Goal: Task Accomplishment & Management: Complete application form

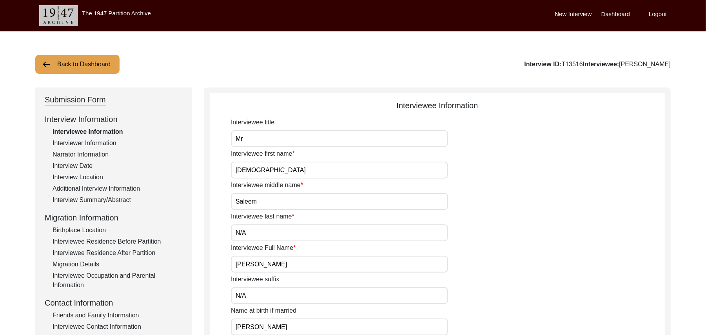
click at [107, 196] on div "Interview Summary/Abstract" at bounding box center [118, 199] width 130 height 9
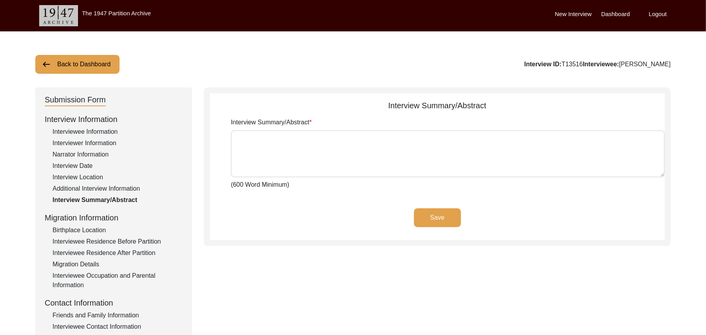
type textarea "[PERSON_NAME] [PERSON_NAME] [PERSON_NAME] Son Nizam ud Deen, [PERSON_NAME] was …"
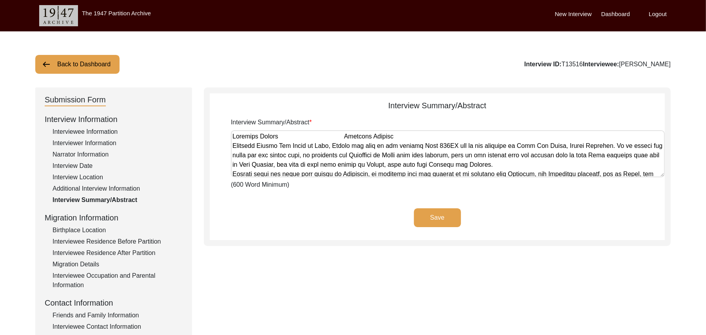
click at [113, 314] on div "Friends and Family Information" at bounding box center [118, 315] width 130 height 9
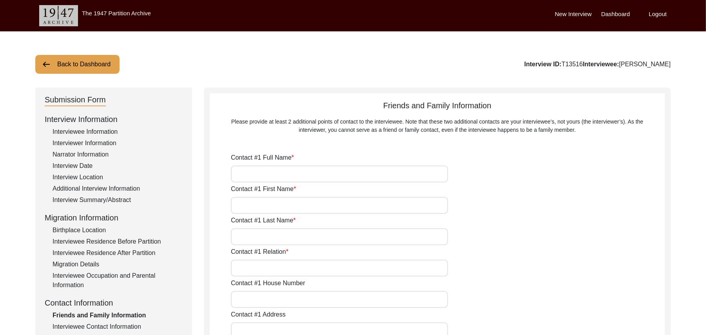
click at [263, 171] on input "Contact #1 Full Name" at bounding box center [339, 173] width 217 height 17
type input "[PERSON_NAME]"
click at [253, 207] on input "Contact #1 First Name" at bounding box center [339, 205] width 217 height 17
type input "Zahoor"
click at [253, 236] on input "Contact #1 Last Name" at bounding box center [339, 236] width 217 height 17
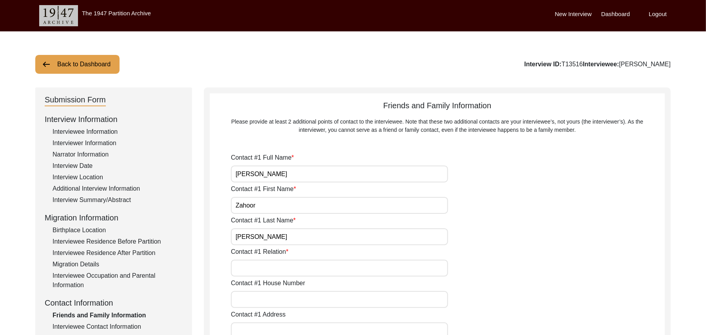
type input "[PERSON_NAME]"
click at [256, 267] on input "Contact #1 Relation" at bounding box center [339, 268] width 217 height 17
type input "Family Friend"
click at [259, 299] on input "Contact #1 House Number" at bounding box center [339, 299] width 217 height 17
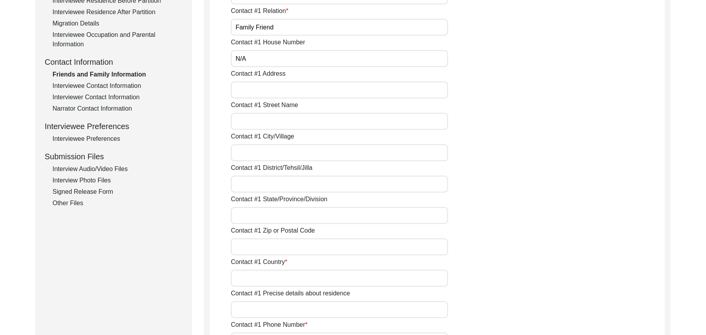
scroll to position [247, 0]
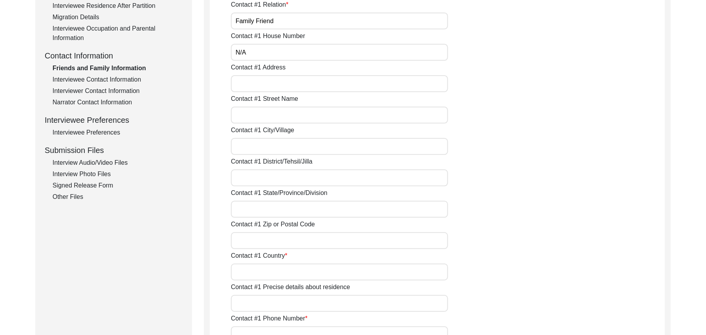
type input "N/A"
click at [270, 81] on input "Contact #1 Address" at bounding box center [339, 83] width 217 height 17
type input "Chak 327GB"
click at [267, 115] on input "Contact #1 Street Name" at bounding box center [339, 115] width 217 height 17
paste input "N/A"
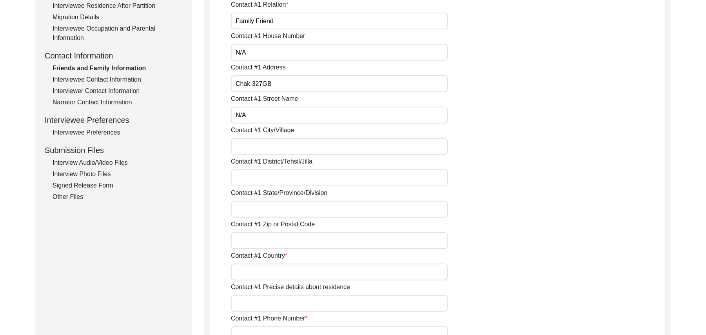
type input "N/A"
click at [265, 145] on input "Contact #1 City/Village" at bounding box center [339, 146] width 217 height 17
type input "Chak 327GB"
click at [259, 182] on input "Contact #1 District/Tehsil/Jilla" at bounding box center [339, 177] width 217 height 17
type input "[PERSON_NAME]/ [PERSON_NAME]"
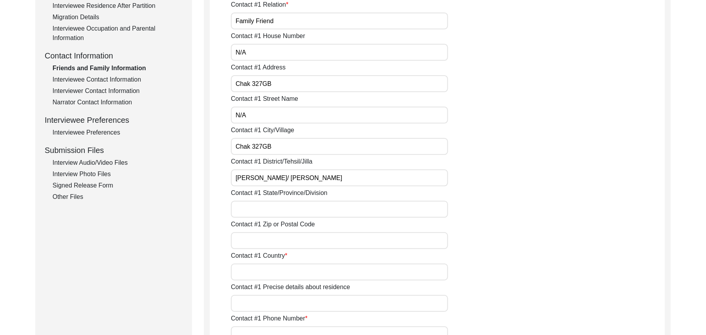
click at [263, 214] on input "Contact #1 State/Province/Division" at bounding box center [339, 209] width 217 height 17
type input "[GEOGRAPHIC_DATA]"
click at [262, 242] on input "Contact #1 Zip or Postal Code" at bounding box center [339, 240] width 217 height 17
type input "36300"
click at [260, 273] on input "Contact #1 Country" at bounding box center [339, 271] width 217 height 17
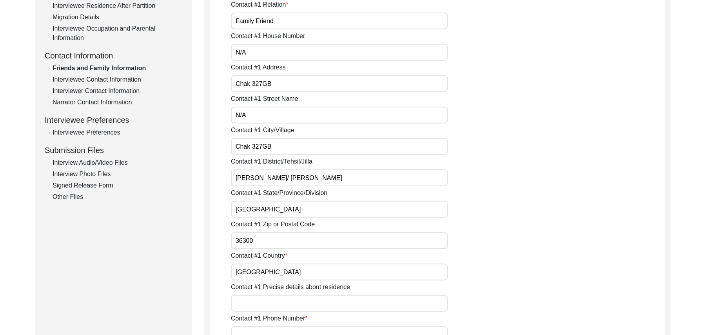
type input "[GEOGRAPHIC_DATA]"
click at [263, 303] on input "Contact #1 Precise details about residence" at bounding box center [339, 303] width 217 height 17
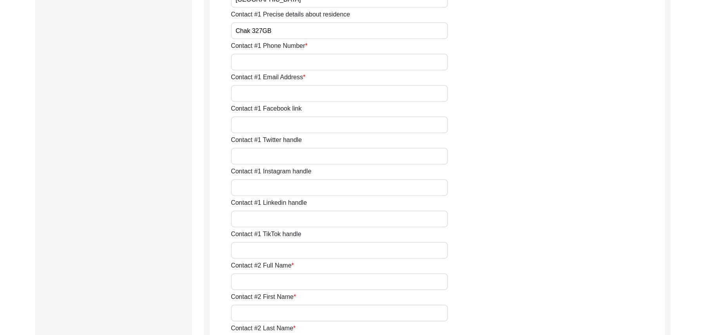
scroll to position [526, 0]
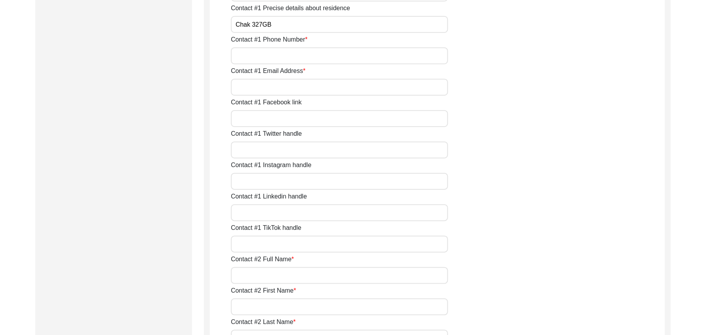
type input "Chak 327GB"
click at [314, 54] on input "Contact #1 Phone Number" at bounding box center [339, 55] width 217 height 17
type input "03023531327"
click at [303, 91] on input "Contact #1 Email Address" at bounding box center [339, 87] width 217 height 17
paste input "N/A"
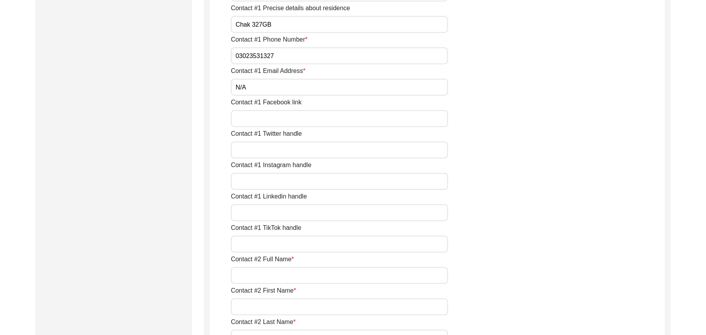
type input "N/A"
click at [288, 114] on input "Contact #1 Facebook link" at bounding box center [339, 118] width 217 height 17
paste input "N/A"
type input "N/A"
click at [281, 148] on input "Contact #1 Twitter handle" at bounding box center [339, 150] width 217 height 17
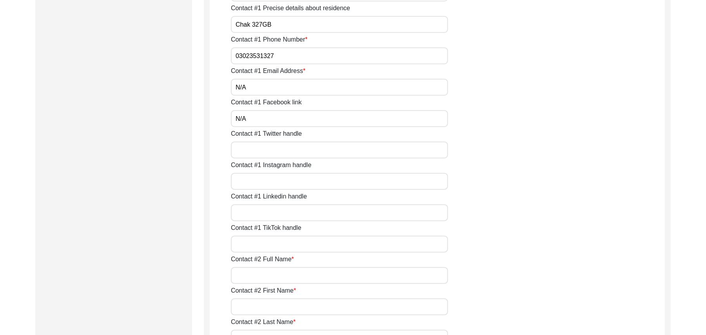
paste input "N/A"
type input "N/A"
click at [273, 183] on input "Contact #1 Instagram handle" at bounding box center [339, 181] width 217 height 17
paste input "N/A"
type input "N/A"
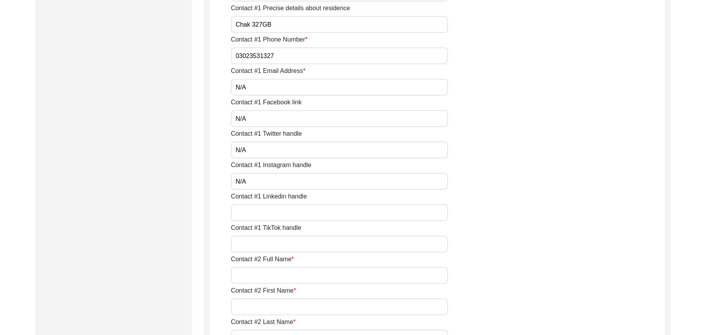
click at [271, 211] on input "Contact #1 Linkedin handle" at bounding box center [339, 212] width 217 height 17
paste input "N/A"
type input "N/A"
click at [267, 243] on input "Contact #1 TikTok handle" at bounding box center [339, 244] width 217 height 17
paste input "N/A"
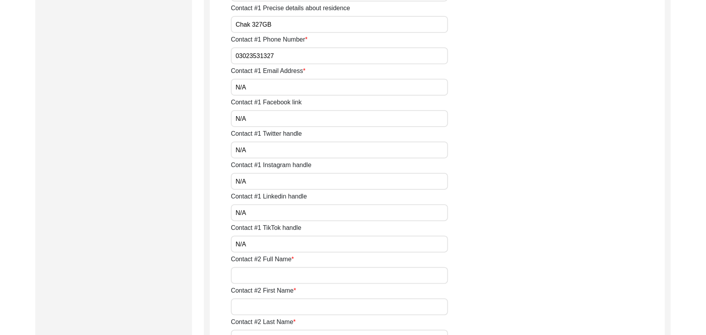
type input "N/A"
click at [270, 276] on input "Contact #2 Full Name" at bounding box center [339, 275] width 217 height 17
type input "[PERSON_NAME]"
click at [267, 312] on input "Contact #2 First Name" at bounding box center [339, 306] width 217 height 17
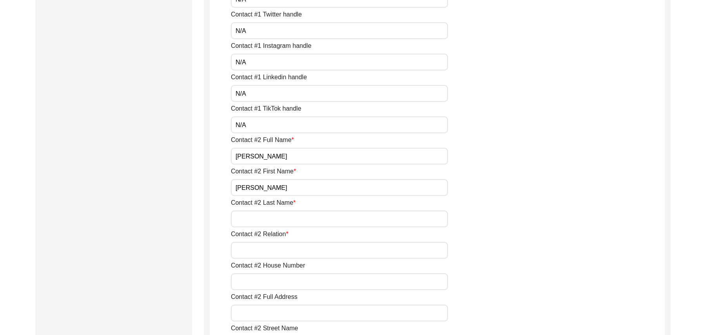
scroll to position [729, 0]
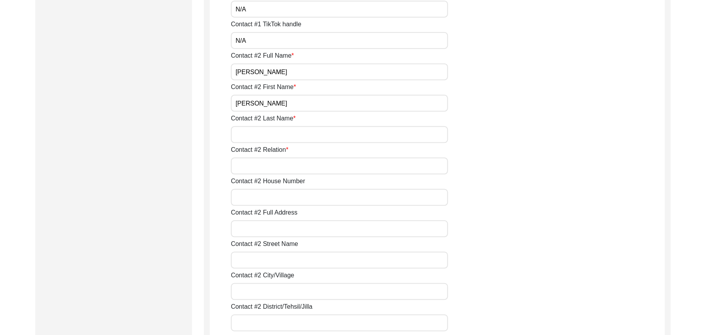
type input "[PERSON_NAME]"
click at [250, 135] on input "Contact #2 Last Name" at bounding box center [339, 134] width 217 height 17
paste input "N/A"
type input "N/A"
click at [256, 164] on input "Contact #2 Relation" at bounding box center [339, 166] width 217 height 17
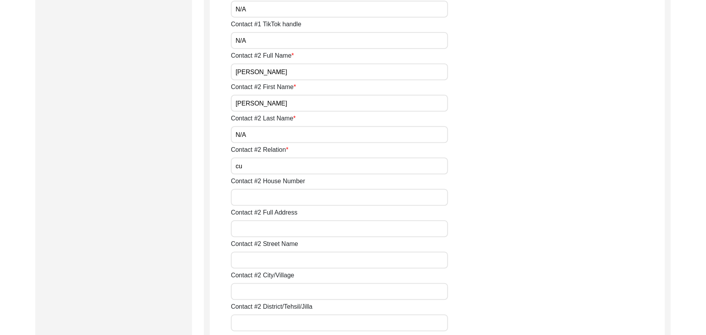
type input "c"
type input "Customer"
click at [258, 199] on input "Contact #2 House Number" at bounding box center [339, 197] width 217 height 17
paste input "N/A"
type input "N/A"
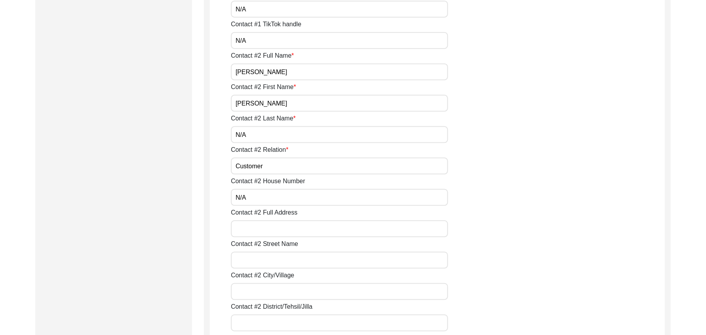
click at [257, 229] on input "Contact #2 Full Address" at bounding box center [339, 228] width 217 height 17
click at [263, 231] on input "[PERSON_NAME]" at bounding box center [339, 228] width 217 height 17
type input "[PERSON_NAME]"
click at [263, 260] on input "Contact #2 Street Name" at bounding box center [339, 260] width 217 height 17
paste input "N/A"
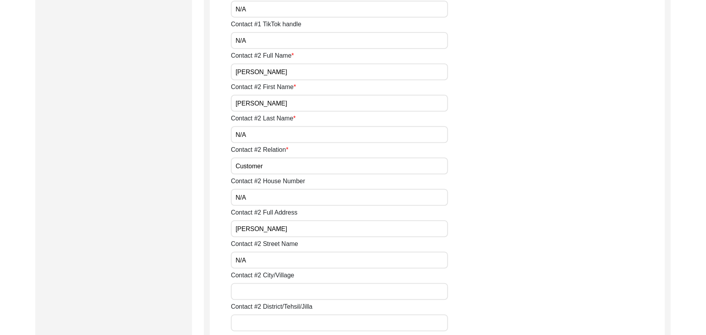
type input "N/A"
click at [262, 291] on input "Contact #2 City/Village" at bounding box center [339, 291] width 217 height 17
type input "Shorkot Cantt"
click at [265, 327] on input "Contact #2 District/Tehsil/Jilla" at bounding box center [339, 322] width 217 height 17
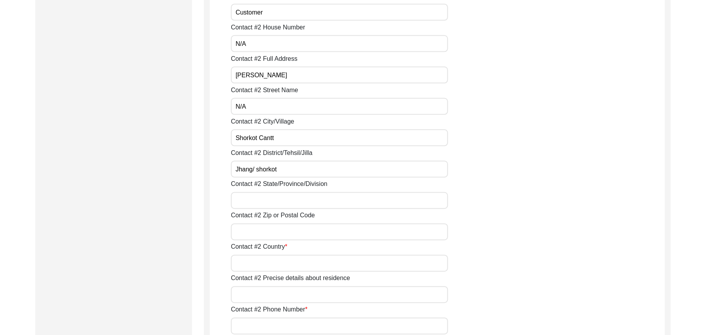
scroll to position [953, 0]
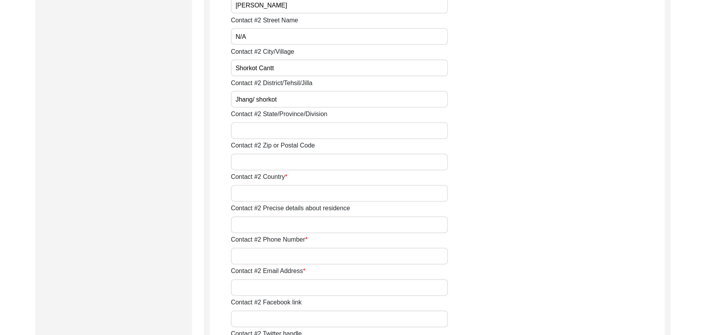
type input "Jhang/ shorkot"
click at [269, 134] on input "Contact #2 State/Province/Division" at bounding box center [339, 130] width 217 height 17
type input "[GEOGRAPHIC_DATA]"
click at [263, 163] on input "Contact #2 Zip or Postal Code" at bounding box center [339, 162] width 217 height 17
type input "36010"
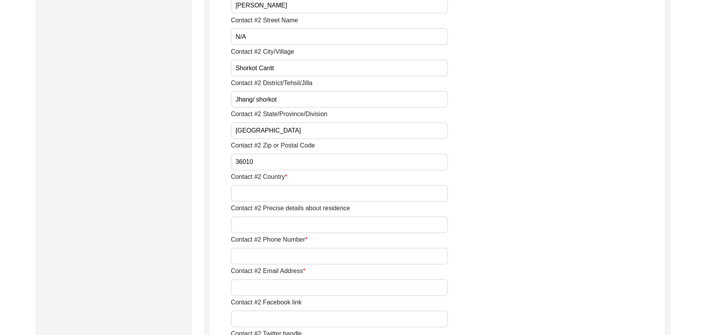
click at [259, 192] on input "Contact #2 Country" at bounding box center [339, 193] width 217 height 17
type input "[GEOGRAPHIC_DATA]"
click at [262, 232] on input "Contact #2 Precise details about residence" at bounding box center [339, 224] width 217 height 17
type input "B"
type input "Makki [GEOGRAPHIC_DATA] Cantt"
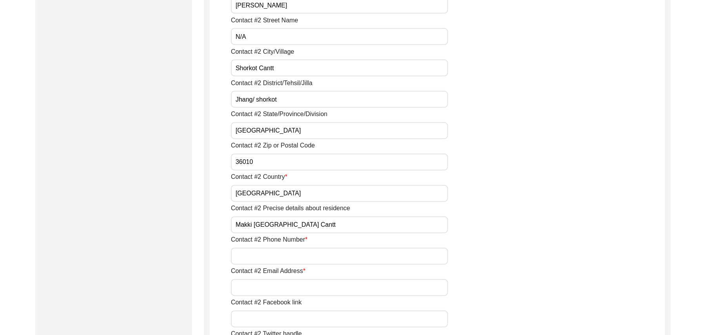
click at [266, 256] on input "Contact #2 Phone Number" at bounding box center [339, 256] width 217 height 17
type input "03347702993"
click at [266, 287] on input "Contact #2 Email Address" at bounding box center [339, 287] width 217 height 17
paste input "N/A"
type input "N/A"
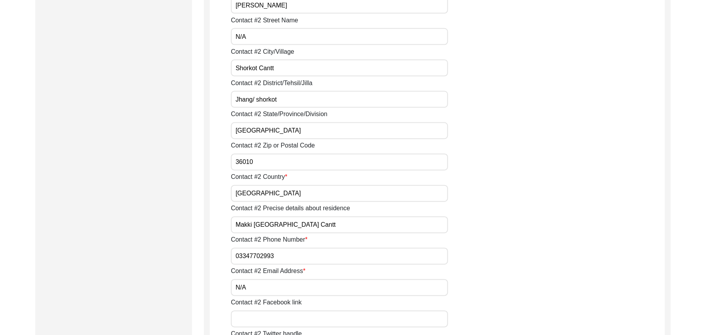
click at [263, 316] on input "Contact #2 Facebook link" at bounding box center [339, 319] width 217 height 17
paste input "N/A"
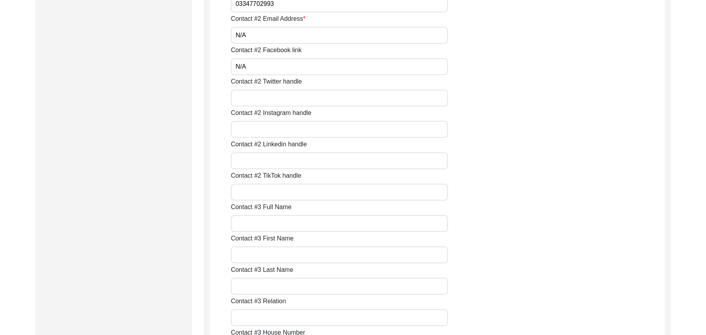
scroll to position [1212, 0]
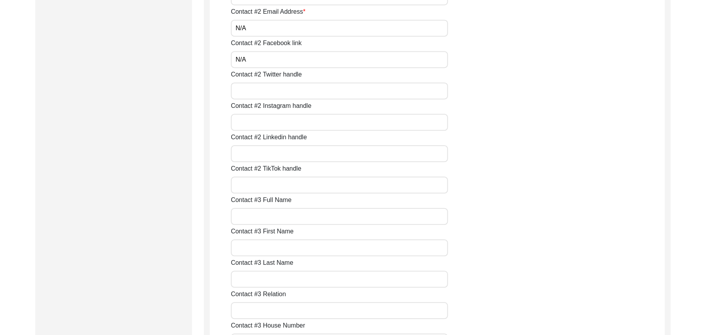
type input "N/A"
click at [308, 94] on input "Contact #2 Twitter handle" at bounding box center [339, 90] width 217 height 17
paste input "N/A"
type input "N/A"
click at [295, 120] on input "Contact #2 Instagram handle" at bounding box center [339, 122] width 217 height 17
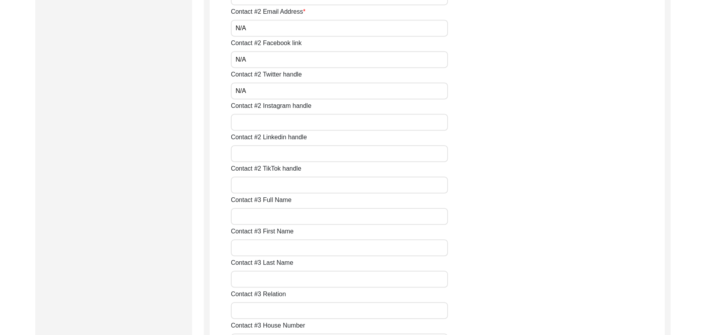
paste input "N/A"
type input "N/A"
click at [282, 153] on input "Contact #2 Linkedin handle" at bounding box center [339, 153] width 217 height 17
paste input "N/A"
type input "N/A"
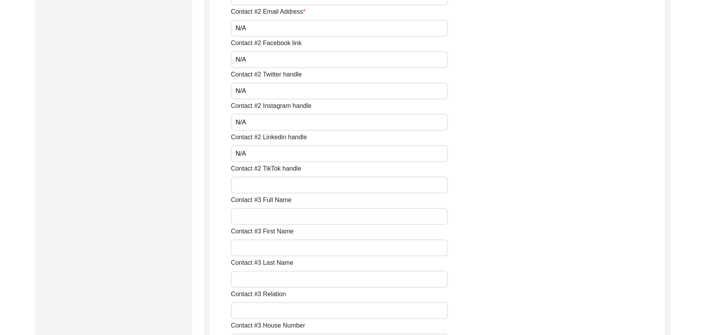
click at [272, 182] on input "Contact #2 TikTok handle" at bounding box center [339, 184] width 217 height 17
paste input "N/A"
type input "N/A"
click at [269, 219] on input "Contact #3 Full Name" at bounding box center [339, 216] width 217 height 17
paste input "N/A"
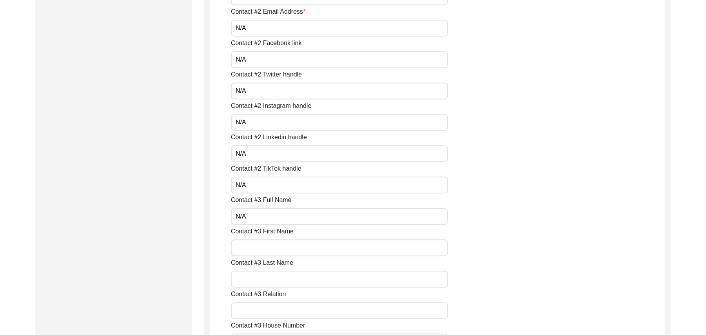
type input "N/A"
click at [270, 248] on input "Contact #3 First Name" at bounding box center [339, 247] width 217 height 17
paste input "N/A"
type input "N/A"
click at [265, 287] on input "Contact #3 Last Name" at bounding box center [339, 279] width 217 height 17
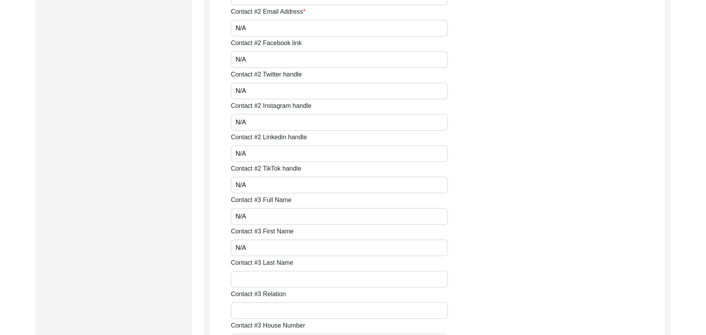
paste input "N/A"
type input "N/A"
click at [264, 309] on input "Contact #3 Relation" at bounding box center [339, 310] width 217 height 17
paste input "N/A"
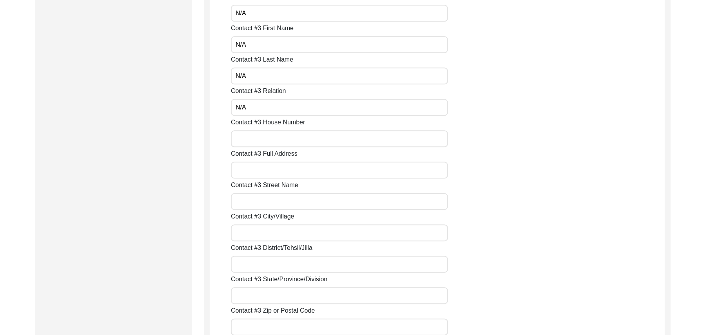
scroll to position [1465, 0]
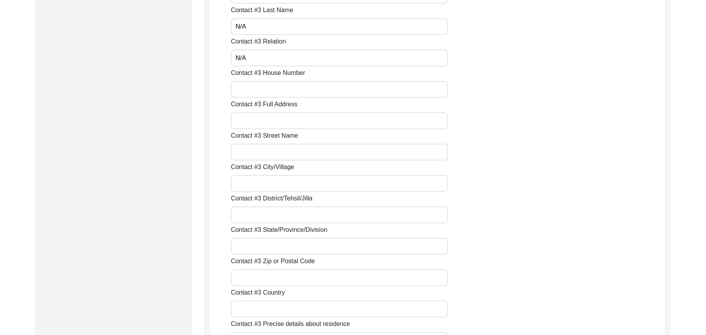
type input "N/A"
click at [257, 93] on input "Contact #3 House Number" at bounding box center [339, 89] width 217 height 17
paste input "N/A"
type input "N/A"
click at [254, 122] on input "Contact #3 Full Address" at bounding box center [339, 120] width 217 height 17
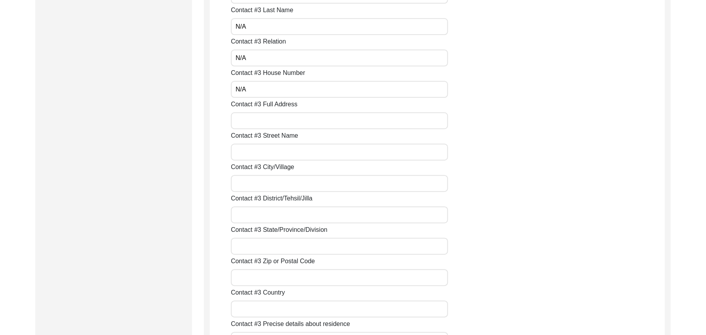
paste input "N/A"
type input "N/A"
click at [255, 152] on input "Contact #3 Street Name" at bounding box center [339, 151] width 217 height 17
paste input "N/A"
type input "N/A"
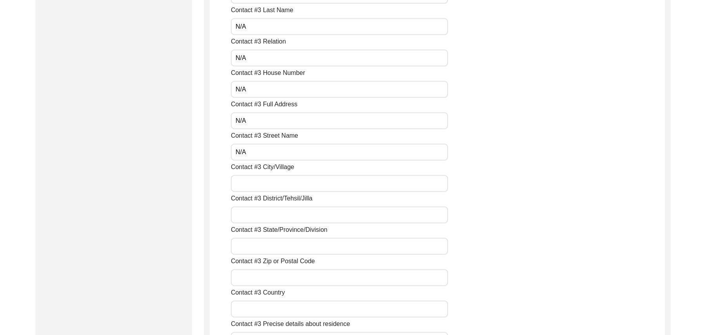
click at [260, 182] on input "Contact #3 City/Village" at bounding box center [339, 183] width 217 height 17
paste input "N/A"
type input "N/A"
click at [263, 217] on input "Contact #3 District/Tehsil/Jilla" at bounding box center [339, 214] width 217 height 17
paste input "N/A"
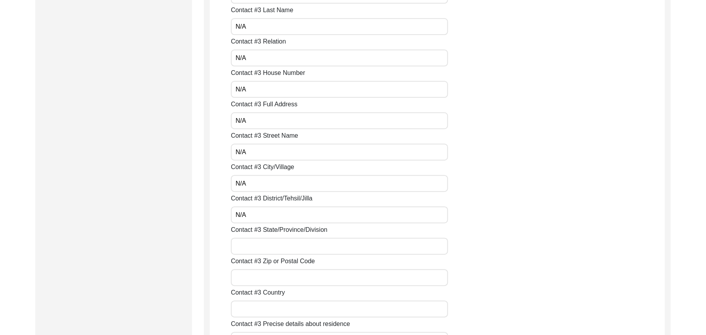
type input "N/A"
click at [267, 249] on input "Contact #3 State/Province/Division" at bounding box center [339, 246] width 217 height 17
paste input "N/A"
type input "N/A"
click at [272, 278] on input "Contact #3 Zip or Postal Code" at bounding box center [339, 277] width 217 height 17
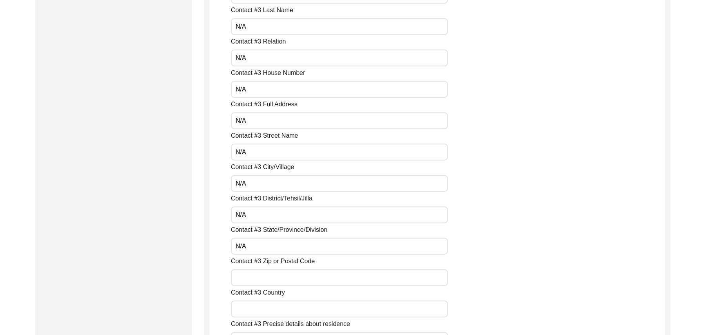
paste input "N/A"
type input "N/A"
click at [273, 306] on input "Contact #3 Country" at bounding box center [339, 308] width 217 height 17
paste input "N/A"
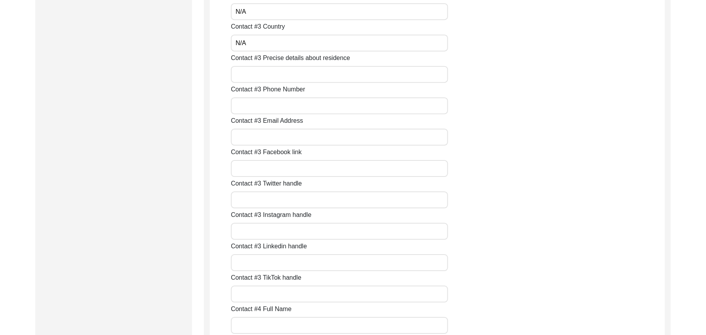
scroll to position [1738, 0]
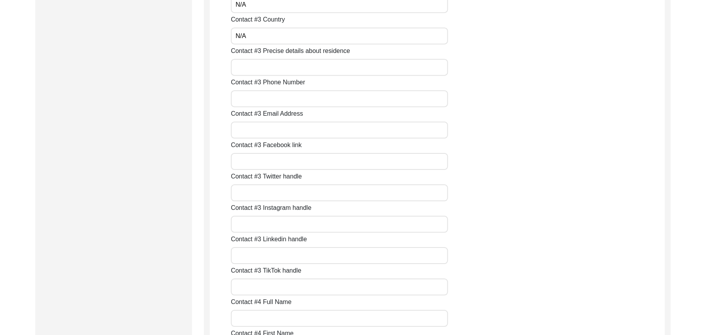
type input "N/A"
click at [276, 69] on input "Contact #3 Precise details about residence" at bounding box center [339, 67] width 217 height 17
paste input "N/A"
type input "N/A"
click at [268, 98] on input "Contact #3 Phone Number" at bounding box center [339, 98] width 217 height 17
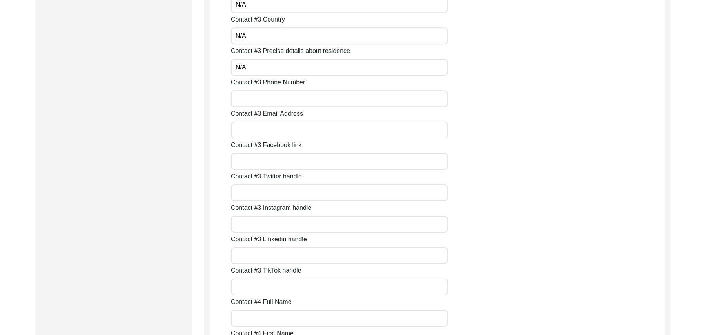
paste input "N/A"
type input "N/A"
click at [264, 133] on input "Contact #3 Email Address" at bounding box center [339, 130] width 217 height 17
paste input "N/A"
type input "N/A"
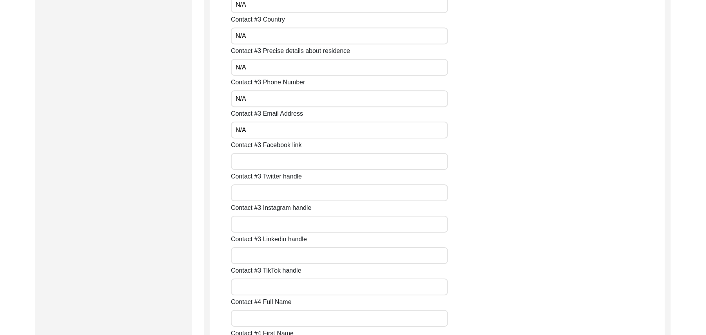
click at [261, 162] on input "Contact #3 Facebook link" at bounding box center [339, 161] width 217 height 17
paste input "N/A"
type input "N/A"
click at [256, 192] on input "Contact #3 Twitter handle" at bounding box center [339, 192] width 217 height 17
paste input "N/A"
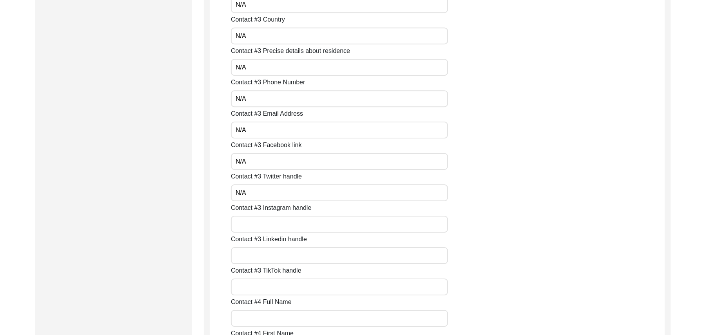
type input "N/A"
click at [258, 226] on input "Contact #3 Instagram handle" at bounding box center [339, 224] width 217 height 17
paste input "N/A"
type input "N/A"
click at [263, 256] on input "Contact #3 Linkedin handle" at bounding box center [339, 255] width 217 height 17
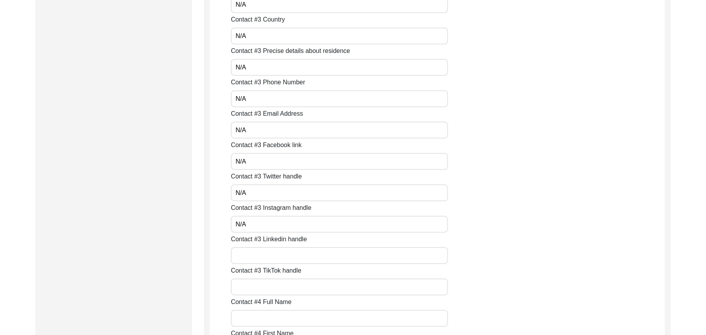
paste input "N/A"
type input "N/A"
click at [263, 291] on input "Contact #3 TikTok handle" at bounding box center [339, 286] width 217 height 17
paste input "N/A"
type input "N/A"
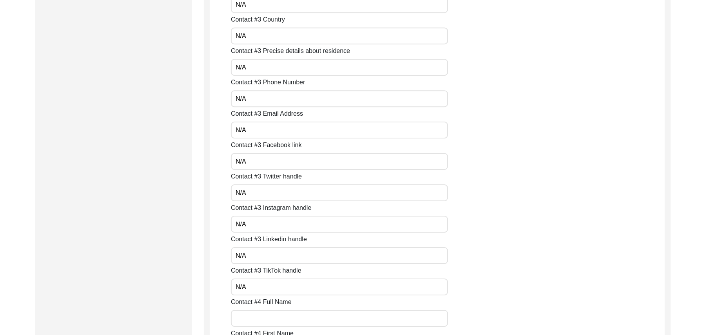
click at [262, 319] on input "Contact #4 Full Name" at bounding box center [339, 318] width 217 height 17
paste input "N/A"
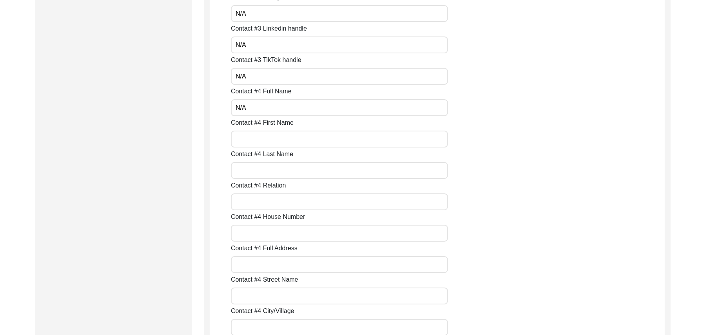
scroll to position [1976, 0]
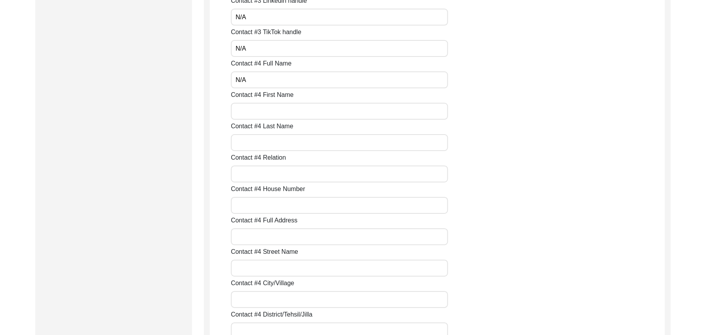
type input "N/A"
click at [289, 110] on input "Contact #4 First Name" at bounding box center [339, 111] width 217 height 17
paste input "N/A"
type input "N/A"
click at [269, 142] on input "Contact #4 Last Name" at bounding box center [339, 142] width 217 height 17
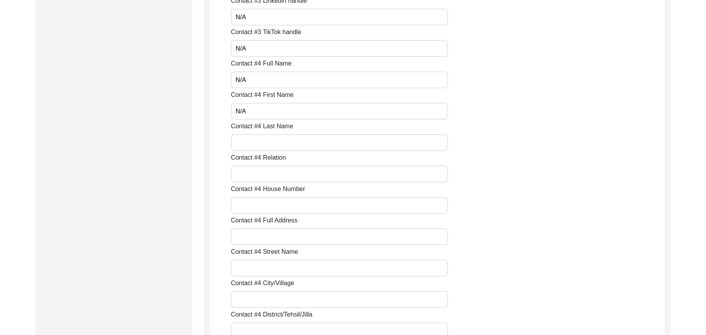
paste input "N/A"
type input "N/A"
click at [262, 169] on input "Contact #4 Relation" at bounding box center [339, 173] width 217 height 17
paste input "N/A"
type input "N/A"
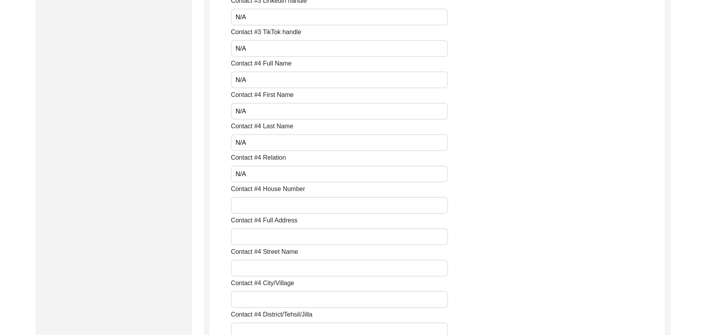
click at [259, 205] on input "Contact #4 House Number" at bounding box center [339, 205] width 217 height 17
paste input "N/A"
type input "N/A"
click at [256, 239] on input "Contact #4 Full Address" at bounding box center [339, 236] width 217 height 17
paste input "N/A"
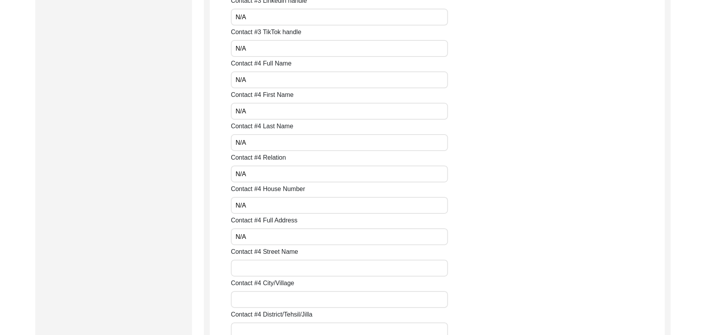
type input "N/A"
click at [251, 273] on input "Contact #4 Street Name" at bounding box center [339, 268] width 217 height 17
paste input "N/A"
type input "N/A"
click at [253, 300] on input "Contact #4 City/Village" at bounding box center [339, 299] width 217 height 17
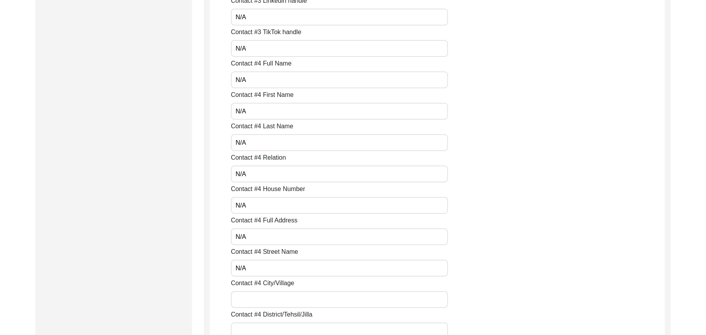
paste input "N/A"
type input "N/A"
click at [256, 328] on input "Contact #4 District/Tehsil/Jilla" at bounding box center [339, 330] width 217 height 17
paste input "N/A"
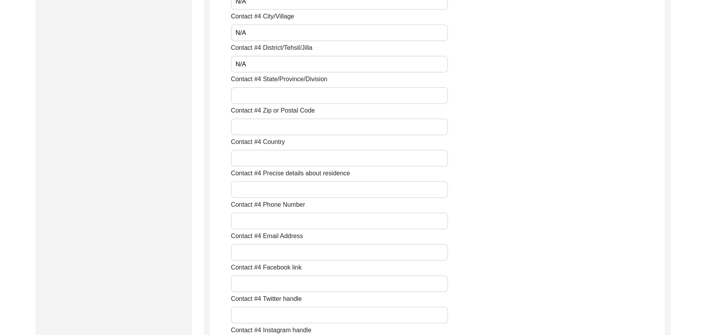
scroll to position [2256, 0]
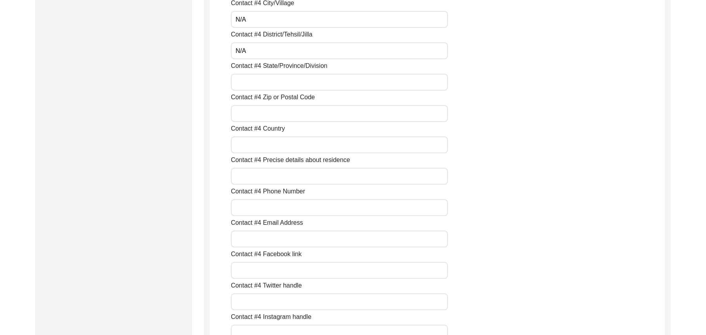
type input "N/A"
click at [256, 85] on input "Contact #4 State/Province/Division" at bounding box center [339, 82] width 217 height 17
paste input "N/A"
type input "N/A"
click at [255, 114] on input "Contact #4 Zip or Postal Code" at bounding box center [339, 113] width 217 height 17
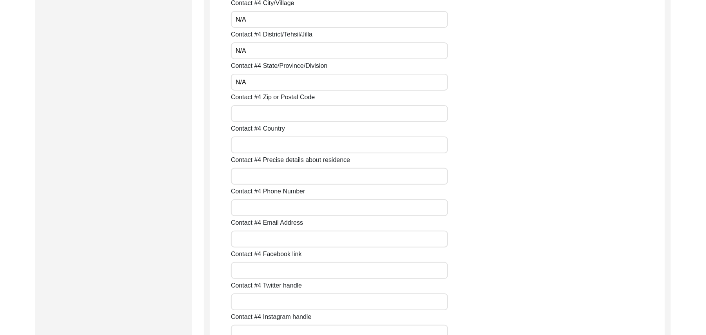
paste input "N/A"
type input "N/A"
click at [252, 146] on input "Contact #4 Country" at bounding box center [339, 144] width 217 height 17
paste input "N/A"
type input "N/A"
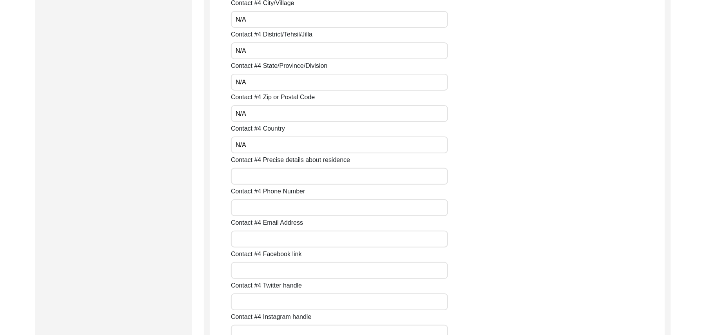
click at [251, 177] on input "Contact #4 Precise details about residence" at bounding box center [339, 176] width 217 height 17
paste input "N/A"
type input "N/A"
click at [252, 205] on input "Contact #4 Phone Number" at bounding box center [339, 207] width 217 height 17
paste input "N/A"
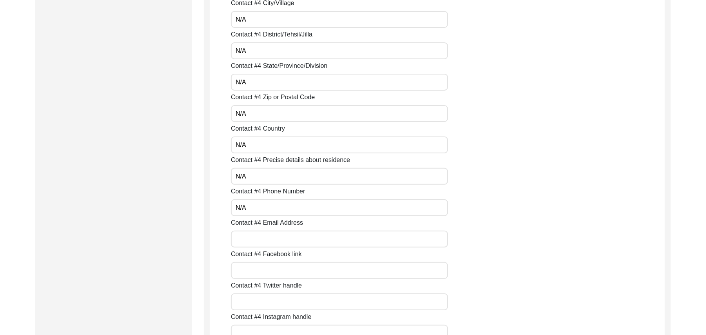
type input "N/A"
click at [254, 237] on input "Contact #4 Email Address" at bounding box center [339, 239] width 217 height 17
paste input "N/A"
type input "N/A"
click at [258, 267] on input "Contact #4 Facebook link" at bounding box center [339, 270] width 217 height 17
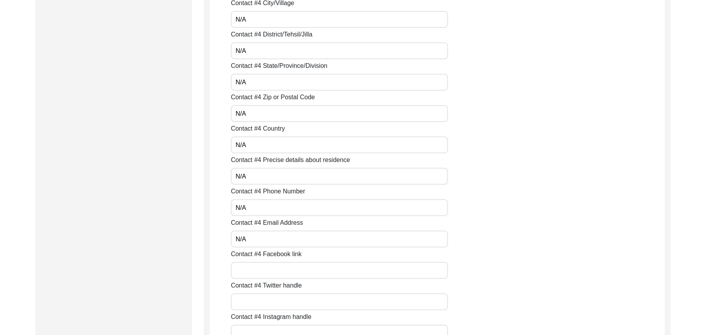
paste input "N/A"
type input "N/A"
click at [259, 301] on input "Contact #4 Twitter handle" at bounding box center [339, 301] width 217 height 17
paste input "N/A"
type input "N/A"
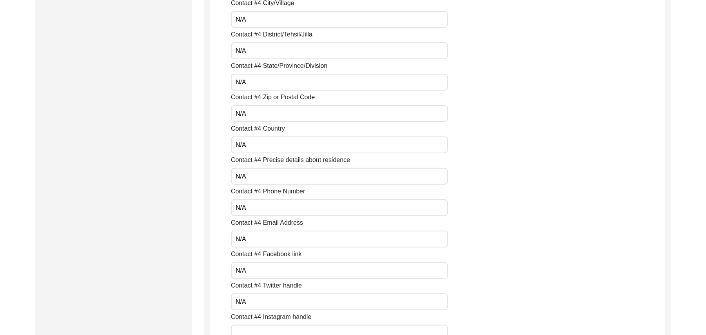
click at [261, 329] on input "Contact #4 Instagram handle" at bounding box center [339, 333] width 217 height 17
paste input "N/A"
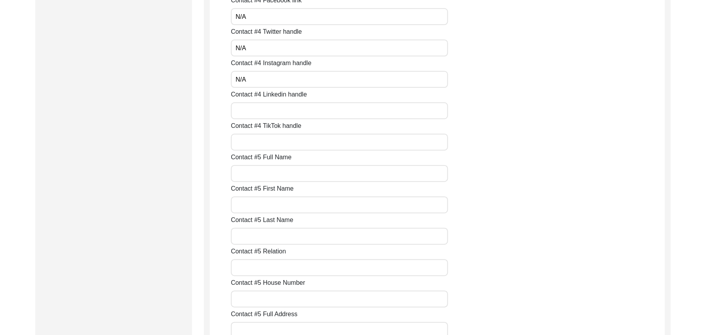
scroll to position [2552, 0]
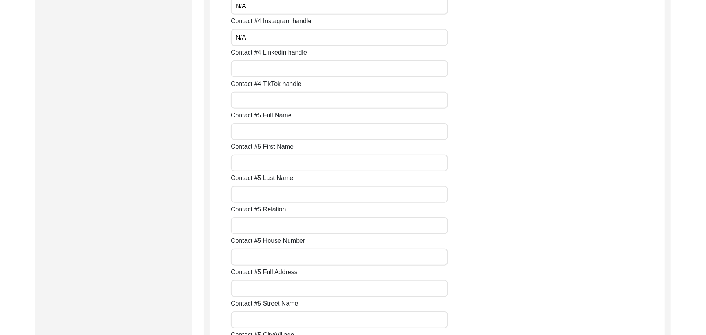
type input "N/A"
click at [292, 69] on input "Contact #4 Linkedin handle" at bounding box center [339, 68] width 217 height 17
paste input "N/A"
type input "N/A"
click at [280, 101] on input "Contact #4 TikTok handle" at bounding box center [339, 100] width 217 height 17
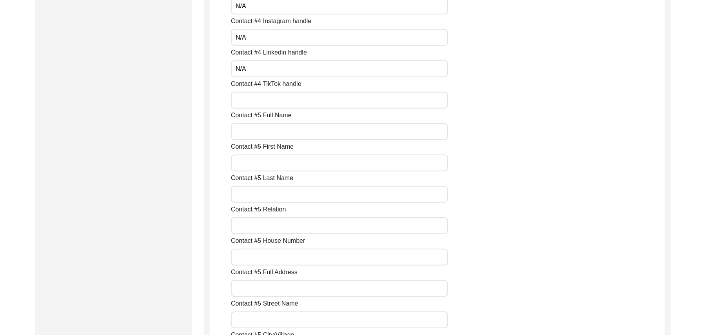
paste input "N/A"
type input "N/A"
click at [276, 131] on input "Contact #5 Full Name" at bounding box center [339, 131] width 217 height 17
paste input "N/A"
type input "N/A"
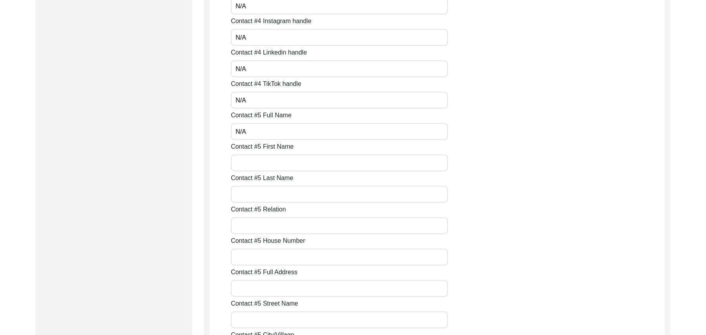
click at [273, 165] on input "Contact #5 First Name" at bounding box center [339, 162] width 217 height 17
paste input "N/A"
type input "N/A"
click at [269, 194] on input "Contact #5 Last Name" at bounding box center [339, 194] width 217 height 17
paste input "N/A"
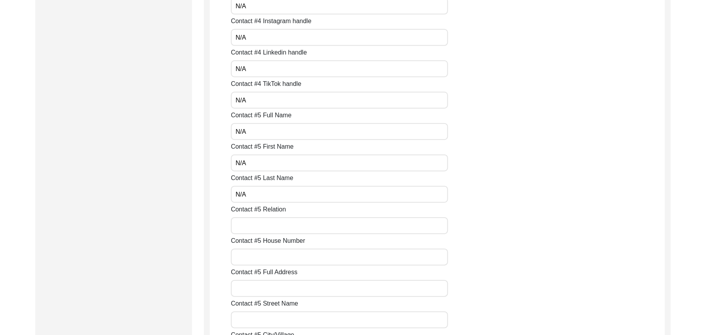
type input "N/A"
click at [269, 228] on input "Contact #5 Relation" at bounding box center [339, 225] width 217 height 17
paste input "N/A"
type input "N/A"
click at [269, 261] on input "Contact #5 House Number" at bounding box center [339, 257] width 217 height 17
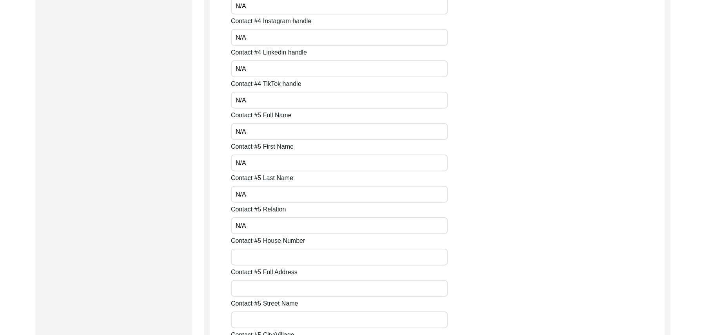
paste input "N/A"
type input "N/A"
click at [265, 293] on input "Contact #5 Full Address" at bounding box center [339, 288] width 217 height 17
paste input "N/A"
type input "N/A"
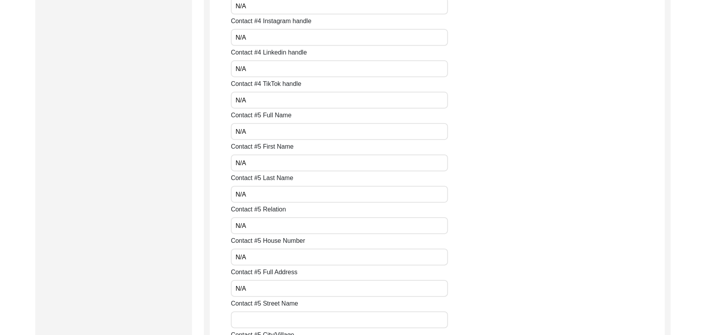
click at [265, 321] on input "Contact #5 Street Name" at bounding box center [339, 319] width 217 height 17
paste input "N/A"
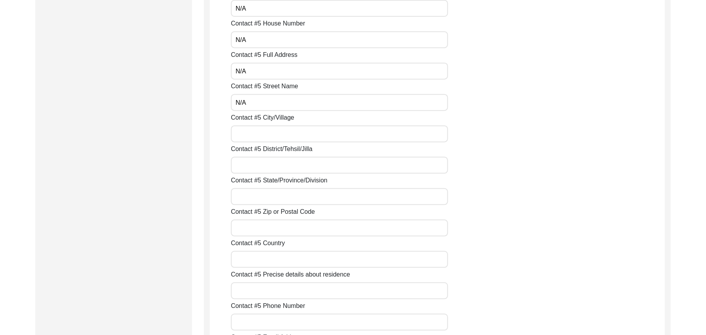
scroll to position [2825, 0]
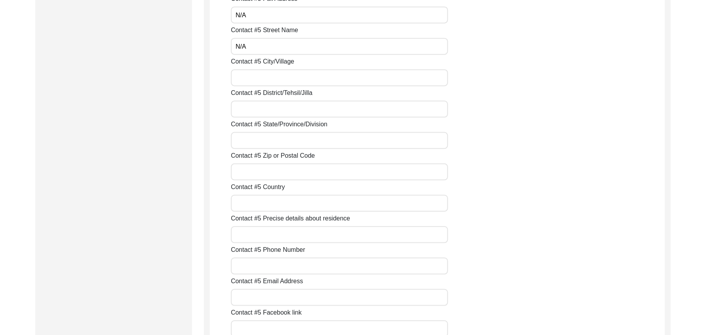
type input "N/A"
click at [313, 76] on input "Contact #5 City/Village" at bounding box center [339, 77] width 217 height 17
paste input "N/A"
type input "N/A"
click at [303, 109] on input "Contact #5 District/Tehsil/Jilla" at bounding box center [339, 109] width 217 height 17
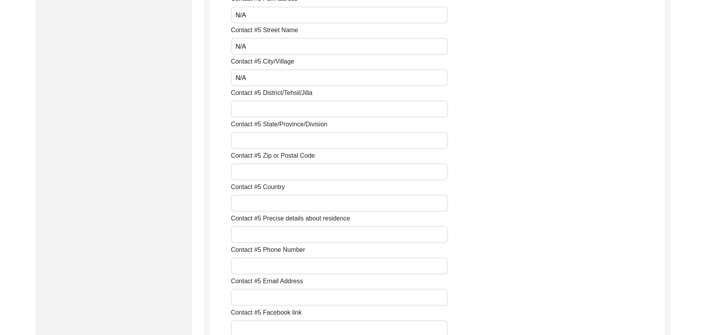
paste input "N/A"
type input "N/A"
click at [291, 140] on input "Contact #5 State/Province/Division" at bounding box center [339, 140] width 217 height 17
paste input "N/A"
type input "N/A"
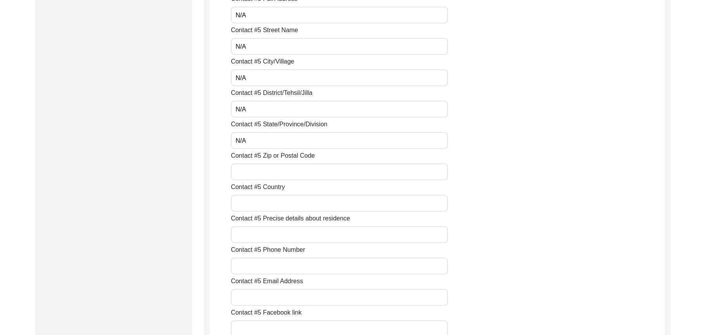
click at [279, 173] on input "Contact #5 Zip or Postal Code" at bounding box center [339, 171] width 217 height 17
paste input "N/A"
type input "N/A"
click at [268, 206] on input "Contact #5 Country" at bounding box center [339, 203] width 217 height 17
paste input "N/A"
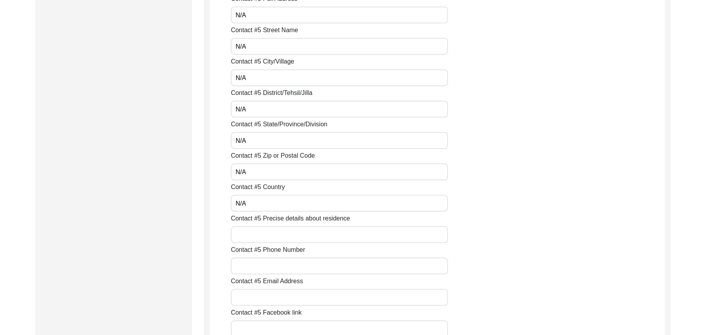
type input "N/A"
click at [258, 235] on input "Contact #5 Precise details about residence" at bounding box center [339, 234] width 217 height 17
paste input "N/A"
type input "N/A"
click at [254, 263] on input "Contact #5 Phone Number" at bounding box center [339, 266] width 217 height 17
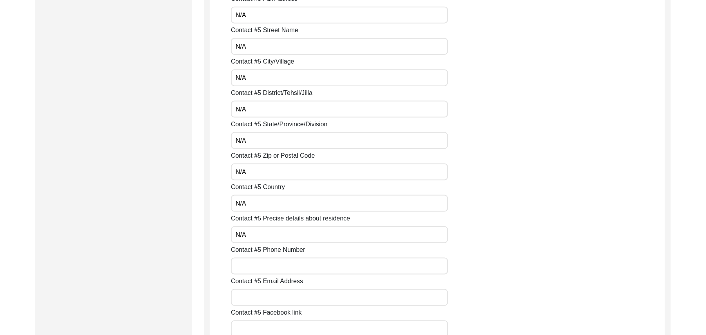
paste input "N/A"
type input "N/A"
click at [258, 298] on input "Contact #5 Email Address" at bounding box center [339, 297] width 217 height 17
paste input "N/A"
type input "N/A"
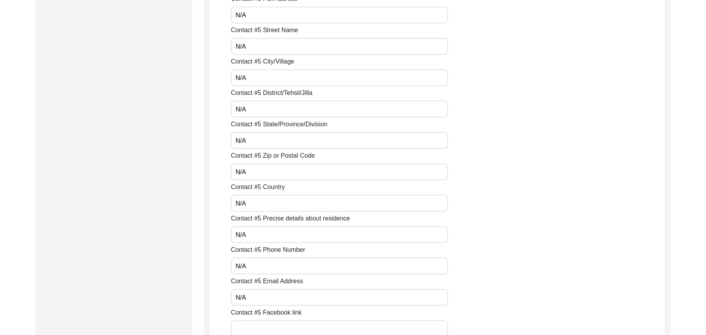
click at [262, 328] on input "Contact #5 Facebook link" at bounding box center [339, 328] width 217 height 17
paste input "N/A"
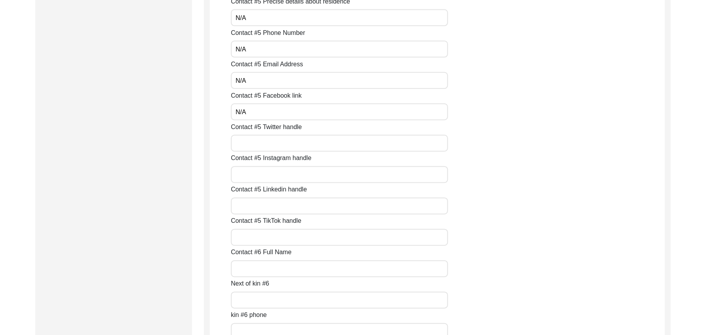
scroll to position [3126, 0]
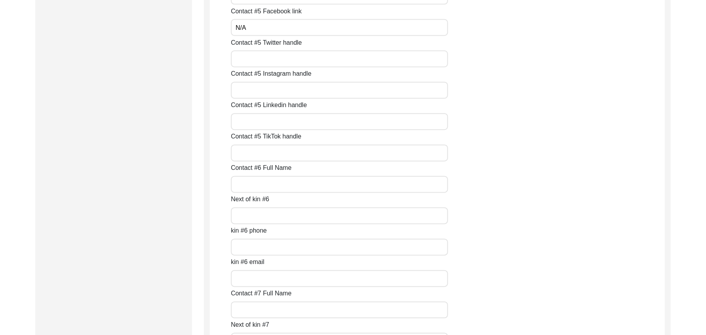
type input "N/A"
click at [282, 60] on input "Contact #5 Twitter handle" at bounding box center [339, 59] width 217 height 17
paste input "N/A"
type input "N/A"
click at [275, 88] on input "Contact #5 Instagram handle" at bounding box center [339, 90] width 217 height 17
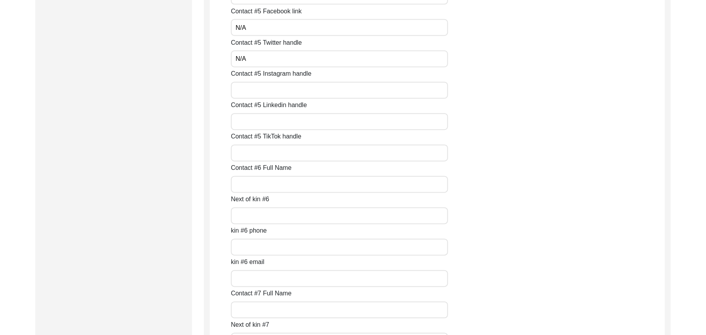
paste input "N/A"
type input "N/A"
click at [270, 125] on input "Contact #5 Linkedin handle" at bounding box center [339, 121] width 217 height 17
paste input "N/A"
type input "N/A"
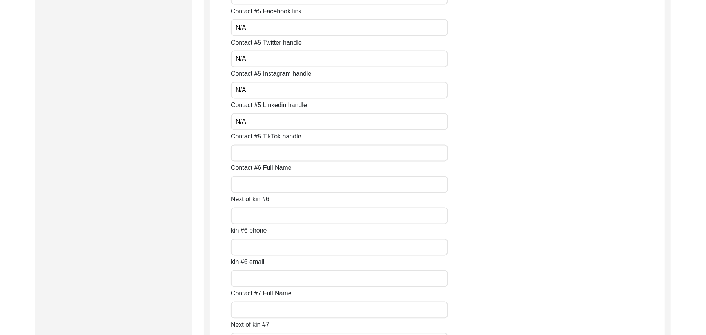
click at [267, 153] on input "Contact #5 TikTok handle" at bounding box center [339, 153] width 217 height 17
paste input "N/A"
type input "N/A"
click at [264, 182] on input "Contact #6 Full Name" at bounding box center [339, 184] width 217 height 17
paste input "N/A"
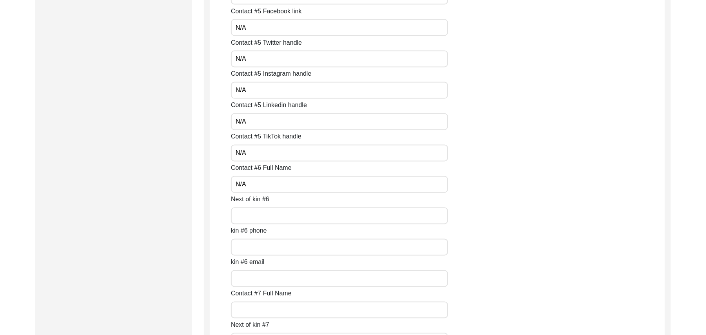
type input "N/A"
click at [261, 216] on input "Next of kin #6" at bounding box center [339, 215] width 217 height 17
paste input "N/A"
type input "N/A"
click at [260, 248] on input "kin #6 phone" at bounding box center [339, 247] width 217 height 17
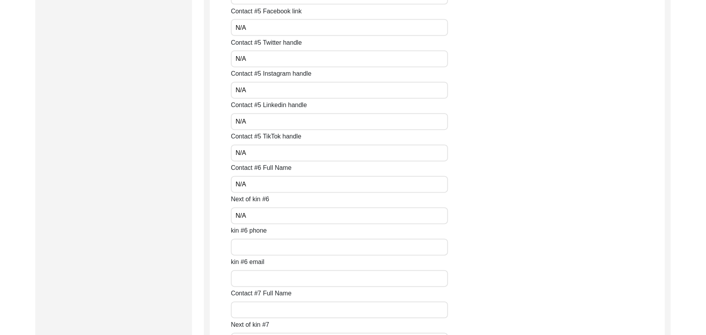
paste input "N/A"
type input "N/A"
click at [261, 272] on input "kin #6 email" at bounding box center [339, 278] width 217 height 17
paste input "N/A"
type input "N/A"
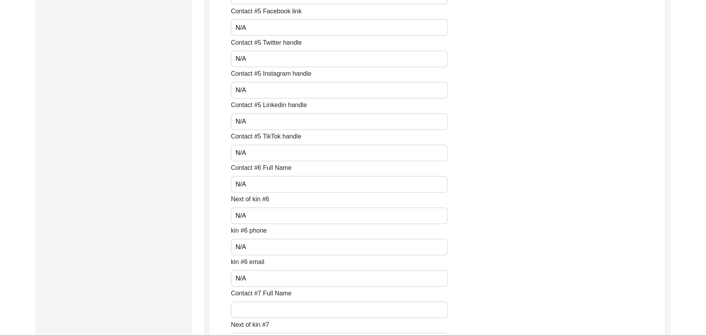
click at [263, 307] on input "Contact #7 Full Name" at bounding box center [339, 309] width 217 height 17
paste input "N/A"
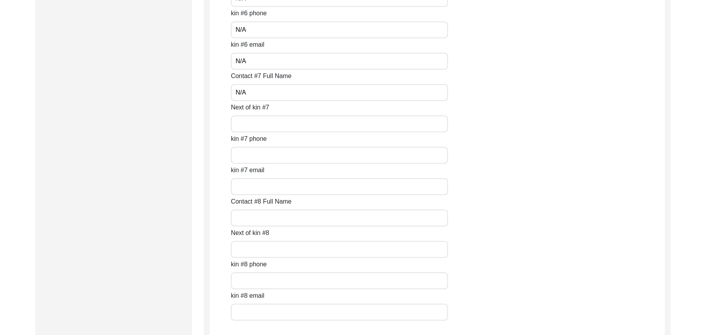
scroll to position [3371, 0]
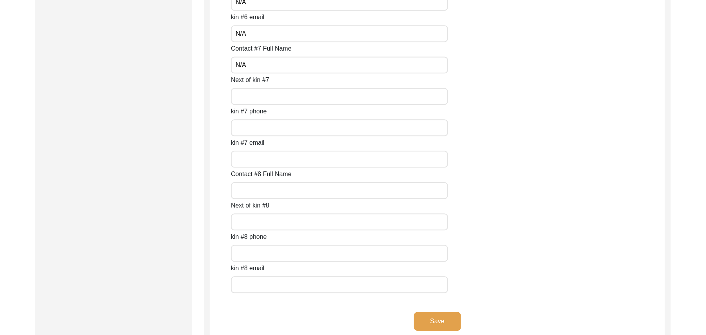
type input "N/A"
click at [276, 99] on input "Next of kin #7" at bounding box center [339, 96] width 217 height 17
paste input "N/A"
type input "N/A"
click at [269, 127] on input "kin #7 phone" at bounding box center [339, 127] width 217 height 17
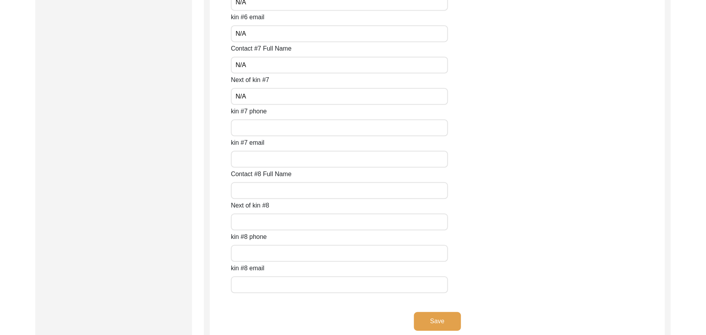
paste input "N/A"
type input "N/A"
click at [265, 160] on input "kin #7 email" at bounding box center [339, 159] width 217 height 17
paste input "N/A"
type input "N/A"
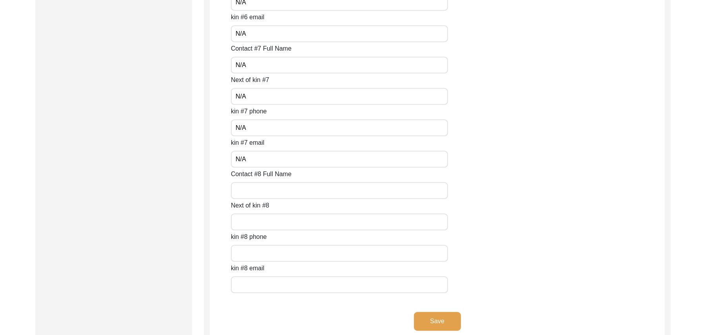
click at [262, 192] on input "Contact #8 Full Name" at bounding box center [339, 190] width 217 height 17
paste input "N/A"
type input "N/A"
click at [264, 218] on input "Next of kin #8" at bounding box center [339, 221] width 217 height 17
paste input "N/A"
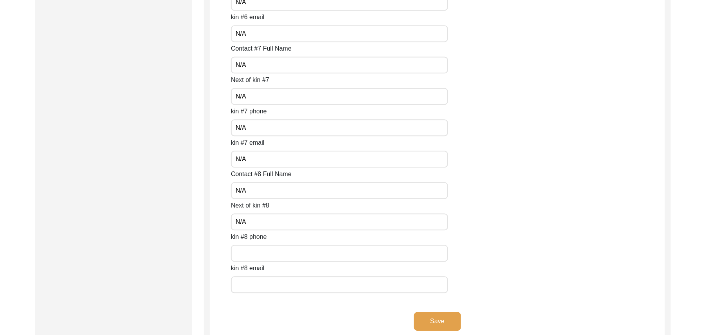
type input "N/A"
click at [262, 247] on input "text" at bounding box center [339, 253] width 217 height 17
paste input "N/A"
type input "N/A"
click at [269, 282] on input "text" at bounding box center [339, 284] width 217 height 17
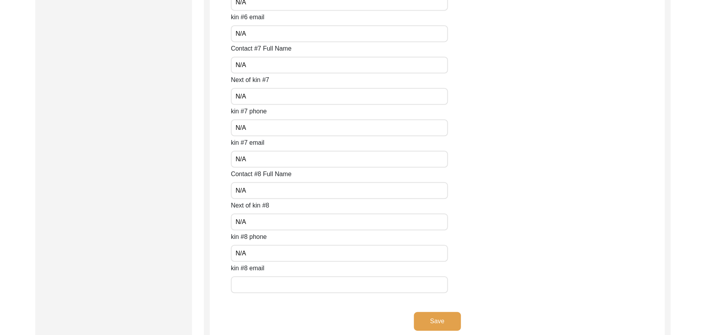
paste input "N/A"
type input "N/A"
click at [436, 314] on button "Save" at bounding box center [437, 321] width 47 height 19
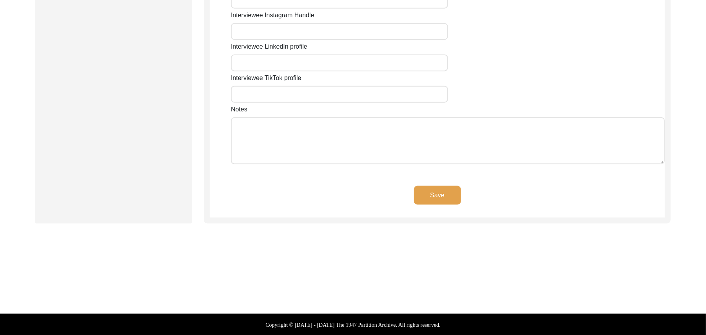
type input "N/A"
type input "Chak 324GB"
type input "[GEOGRAPHIC_DATA]"
type input "[PERSON_NAME]/ Pirmahal"
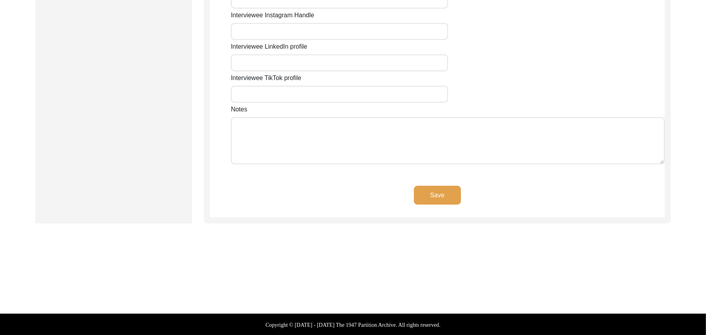
type input "36300"
type input "[GEOGRAPHIC_DATA]"
type input "Chak 324GB/ [PERSON_NAME]"
type input "Chak 324GB, [GEOGRAPHIC_DATA], [GEOGRAPHIC_DATA]"
type input "N/A"
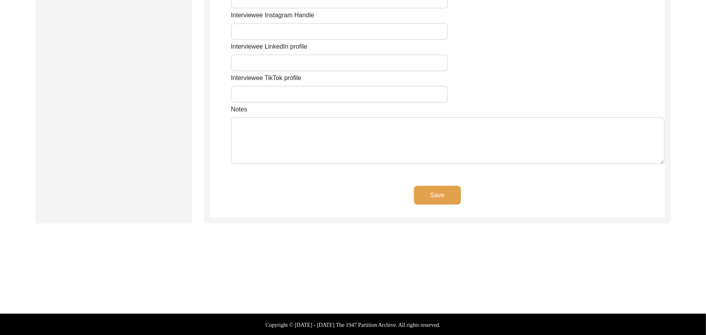
type input "N/A"
type input "03439565324"
type input "N/A"
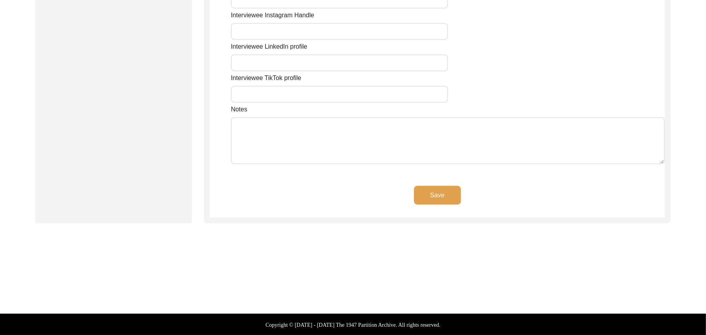
type input "N/A"
type textarea "N/A"
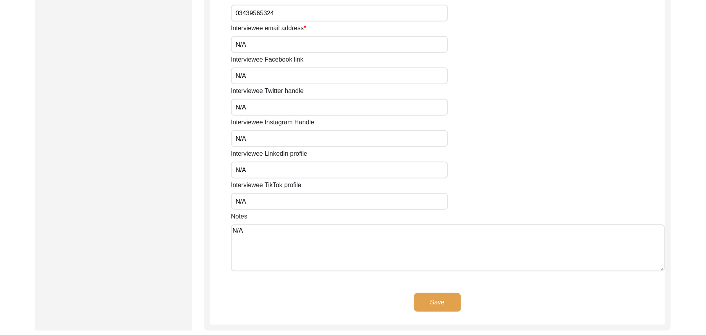
scroll to position [559, 0]
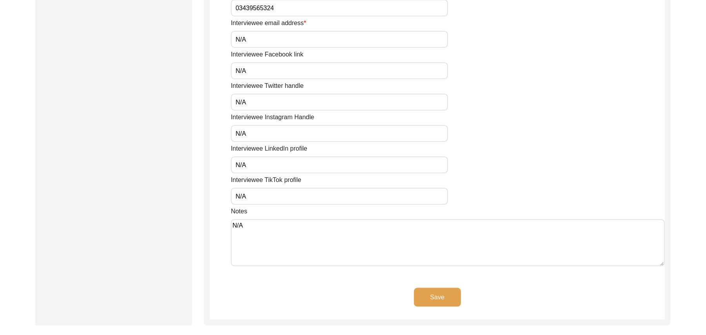
click at [447, 294] on button "Save" at bounding box center [437, 297] width 47 height 19
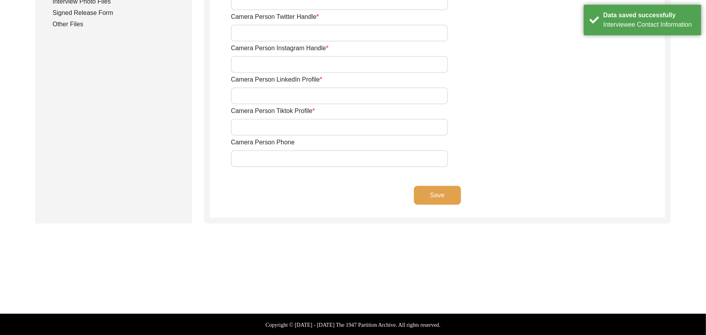
type input "0333768214"
type input "[EMAIL_ADDRESS][DOMAIN_NAME]"
type input "N/A"
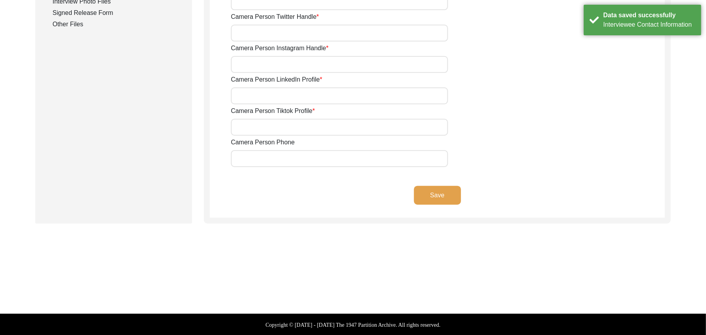
type input "N/A"
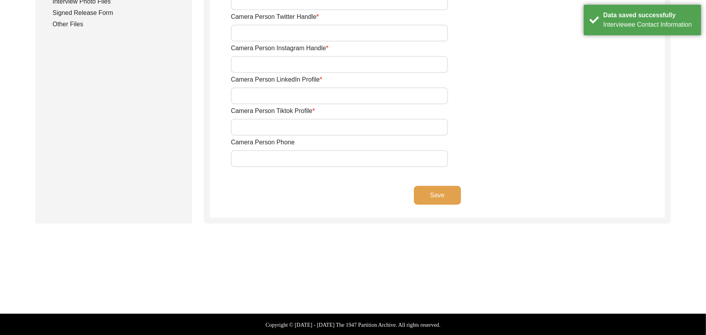
type input "N/A"
click at [435, 192] on button "Save" at bounding box center [437, 195] width 47 height 19
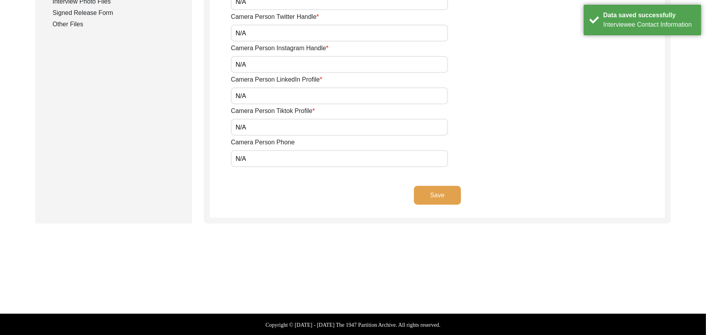
scroll to position [231, 0]
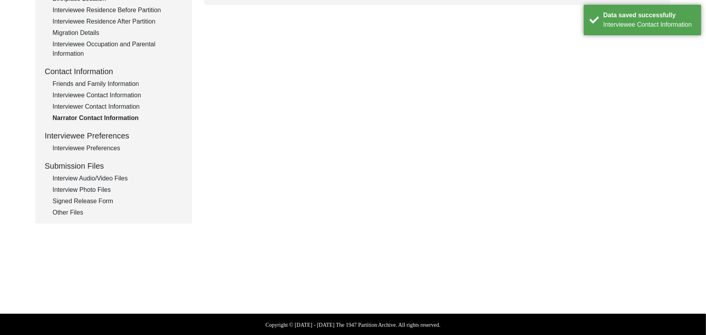
type textarea "N/A"
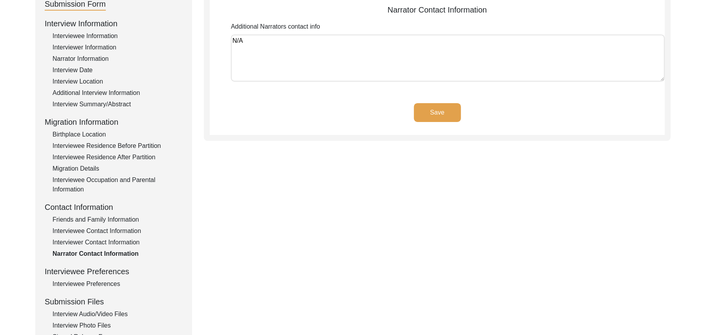
scroll to position [53, 0]
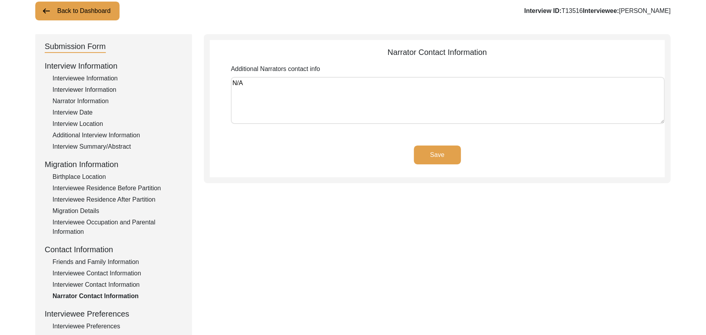
click at [444, 157] on button "Save" at bounding box center [437, 154] width 47 height 19
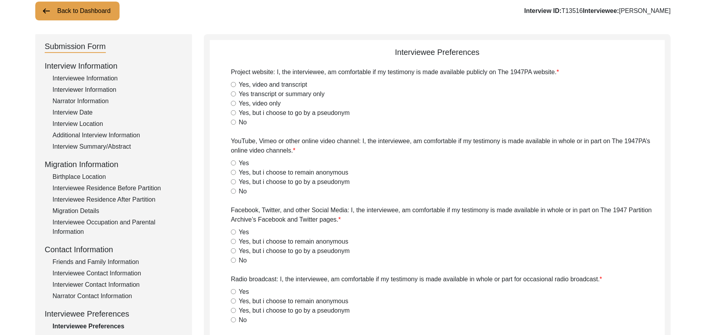
radio input "true"
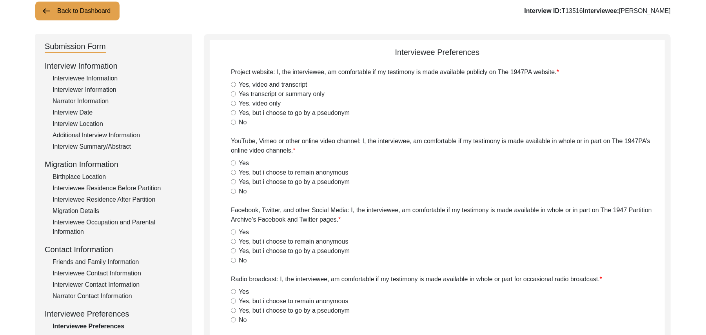
radio input "true"
type textarea "N/A"
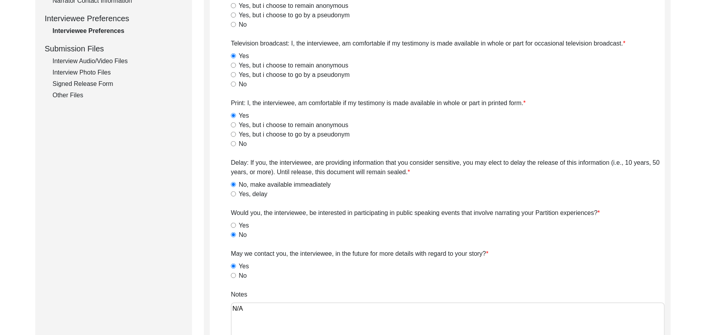
scroll to position [394, 0]
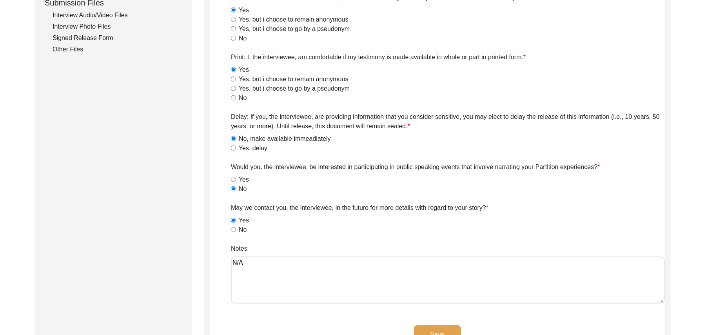
click at [437, 325] on button "Save" at bounding box center [437, 334] width 47 height 19
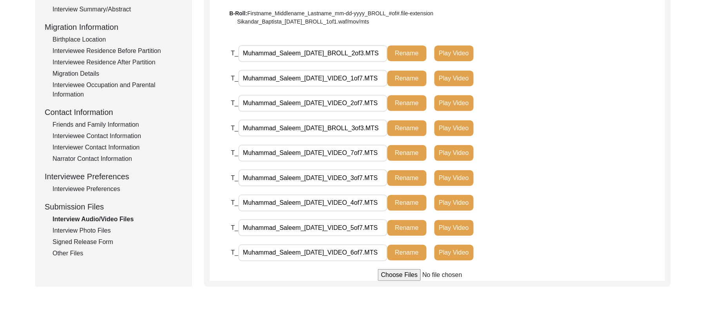
scroll to position [185, 0]
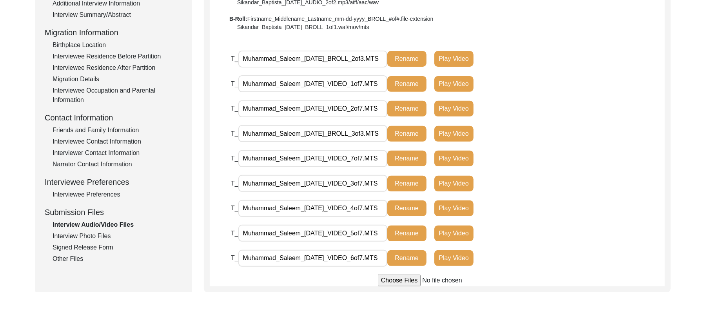
click at [366, 58] on input "Muhammad_Saleem_[DATE]_BROLL_2of3.MTS" at bounding box center [312, 59] width 149 height 17
click at [375, 57] on input "Muhammad_Saleem_[DATE]_BROLL_1of3.MTS" at bounding box center [312, 59] width 149 height 17
type input "Muhammad_Saleem_[DATE]_BROLL_1of2.MTS"
click at [406, 54] on button "Rename" at bounding box center [406, 59] width 39 height 16
click at [366, 133] on input "Muhammad_Saleem_[DATE]_BROLL_3of3.MTS" at bounding box center [312, 133] width 149 height 17
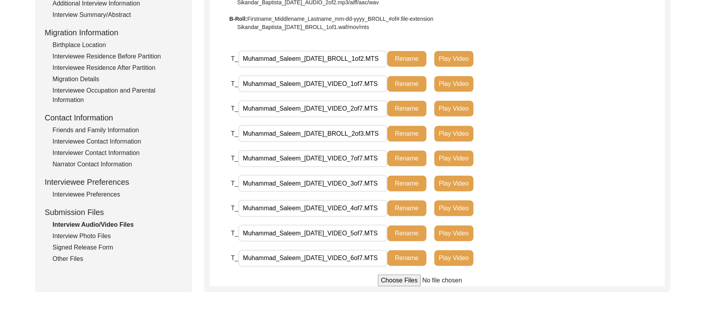
click at [376, 132] on input "Muhammad_Saleem_[DATE]_BROLL_2of3.MTS" at bounding box center [312, 133] width 149 height 17
type input "Muhammad_Saleem_[DATE]_BROLL_2of2.MTS"
click at [406, 131] on button "Rename" at bounding box center [406, 134] width 39 height 16
click at [91, 233] on div "Interview Photo Files" at bounding box center [118, 235] width 130 height 9
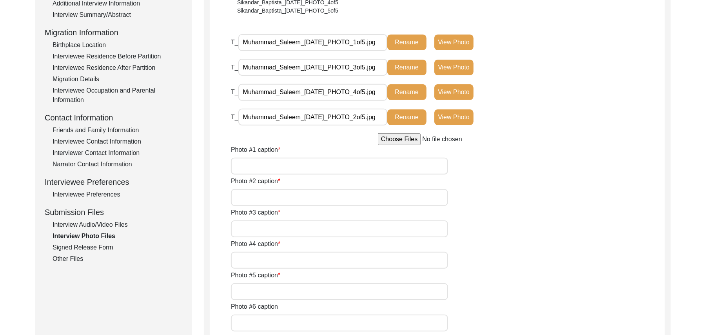
click at [396, 140] on input "file" at bounding box center [437, 139] width 119 height 12
type input "C:\fakepath\Muhammad_Saleem_[DATE]_PHOTO_5of5.png"
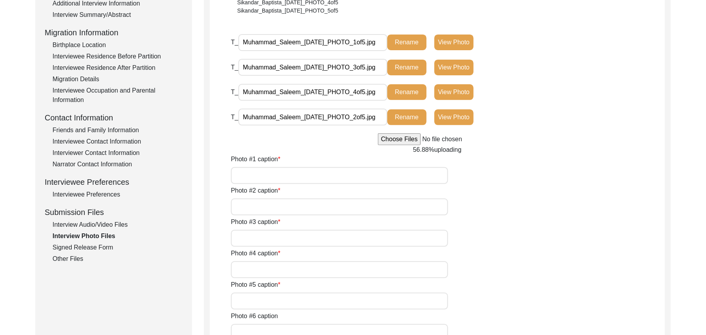
click at [265, 179] on input "Photo #1 caption" at bounding box center [339, 175] width 217 height 17
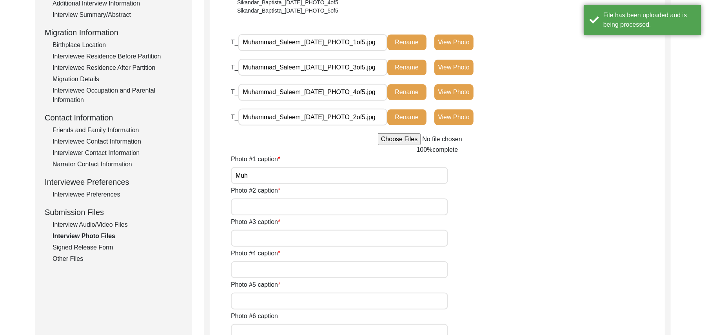
type input "[PERSON_NAME]"
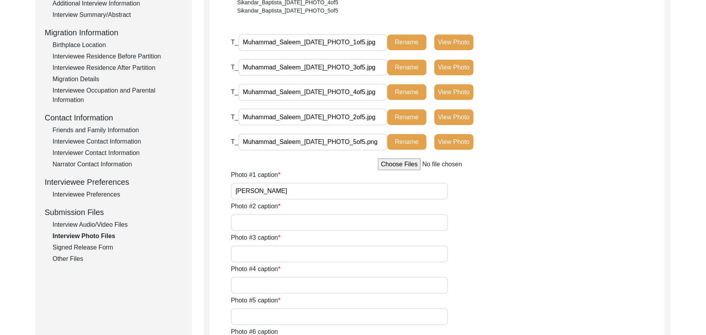
type input "[PERSON_NAME]"
click at [260, 225] on input "Photo #2 caption" at bounding box center [339, 222] width 217 height 17
paste input "[PERSON_NAME]"
type input "[PERSON_NAME]"
click at [258, 253] on input "Photo #3 caption" at bounding box center [339, 253] width 217 height 17
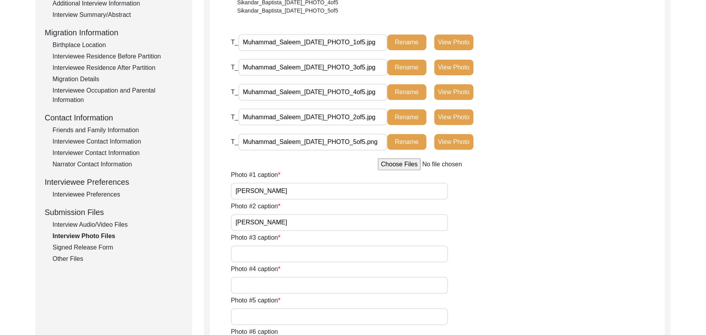
paste input "[PERSON_NAME]"
type input "[PERSON_NAME]"
click at [258, 281] on input "Photo #4 caption" at bounding box center [339, 285] width 217 height 17
paste input "[PERSON_NAME]"
type input "[PERSON_NAME]"
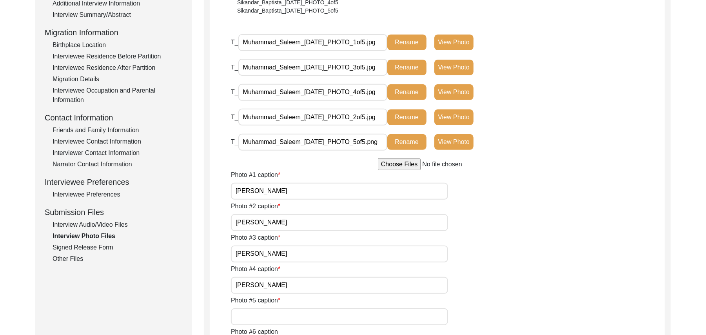
click at [255, 316] on input "Photo #5 caption" at bounding box center [339, 316] width 217 height 17
paste input "[PERSON_NAME]"
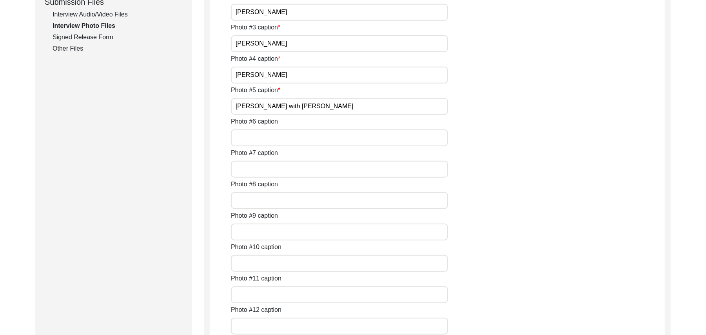
scroll to position [423, 0]
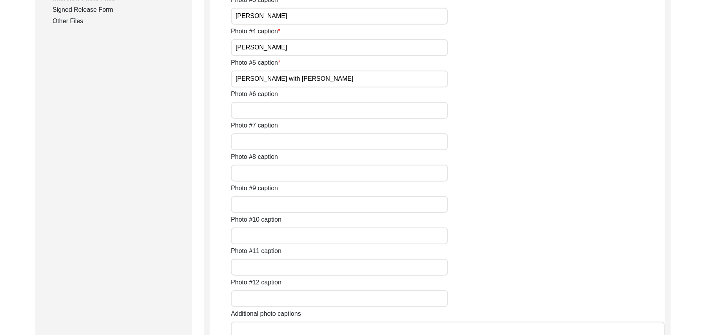
type input "[PERSON_NAME] with [PERSON_NAME]"
click at [281, 110] on input "Photo #6 caption" at bounding box center [339, 110] width 217 height 17
type input "N/A"
click at [275, 140] on input "Photo #7 caption" at bounding box center [339, 141] width 217 height 17
paste input "N/A"
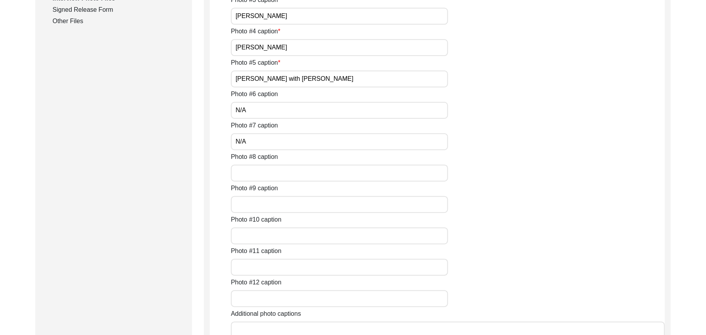
type input "N/A"
click at [272, 173] on input "Photo #8 caption" at bounding box center [339, 173] width 217 height 17
paste input "N/A"
type input "N/A"
click at [267, 203] on input "Photo #9 caption" at bounding box center [339, 204] width 217 height 17
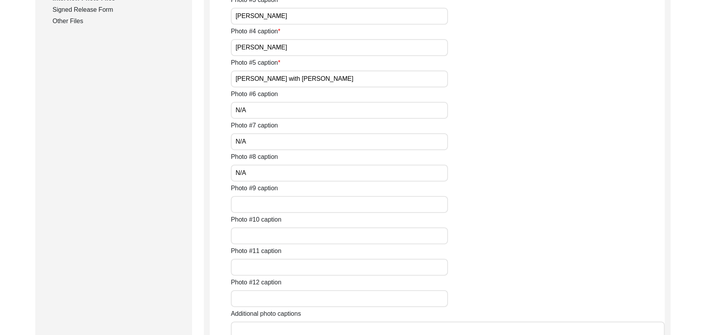
paste input "N/A"
type input "N/A"
click at [264, 238] on input "Photo #10 caption" at bounding box center [339, 235] width 217 height 17
paste input "N/A"
type input "N/A"
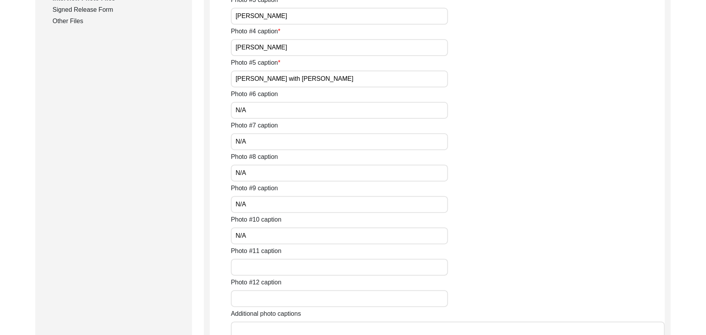
click at [262, 269] on input "Photo #11 caption" at bounding box center [339, 267] width 217 height 17
paste input "N/A"
type input "N/A"
click at [263, 300] on input "Photo #12 caption" at bounding box center [339, 298] width 217 height 17
paste input "N/A"
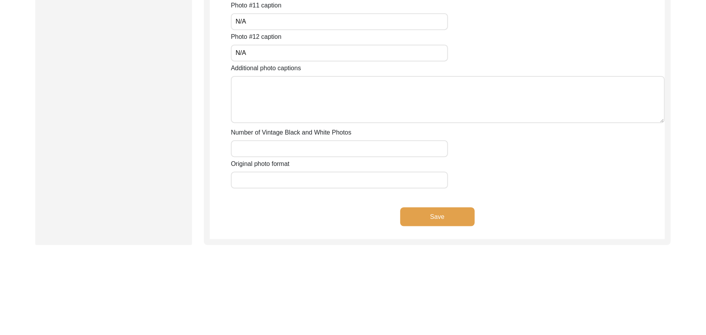
scroll to position [675, 0]
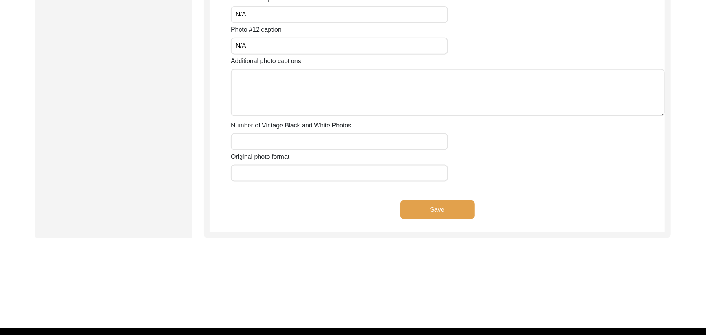
type input "N/A"
click at [297, 101] on textarea "Additional photo captions" at bounding box center [448, 92] width 434 height 47
paste textarea "N/A"
type textarea "N/A"
click at [292, 138] on input "Number of Vintage Black and White Photos" at bounding box center [339, 141] width 217 height 17
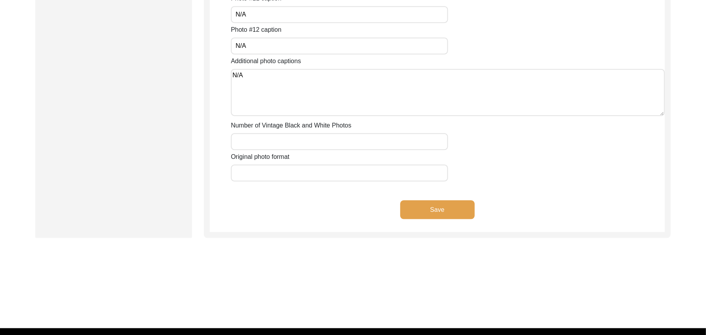
paste input "N/A"
type input "N/A"
click at [290, 170] on input "Original photo format" at bounding box center [339, 173] width 217 height 17
type input "JPG"
click at [408, 205] on button "Save" at bounding box center [437, 209] width 74 height 19
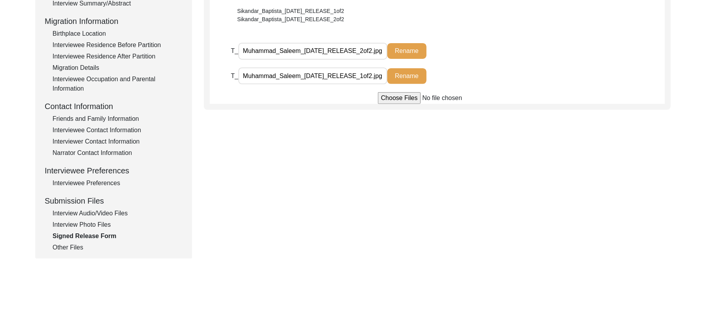
scroll to position [201, 0]
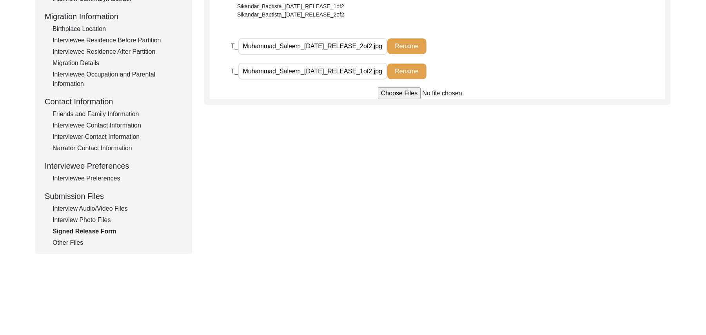
click at [69, 241] on div "Other Files" at bounding box center [118, 242] width 130 height 9
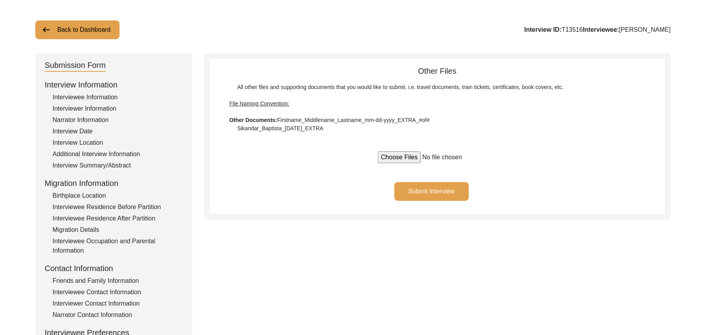
scroll to position [33, 0]
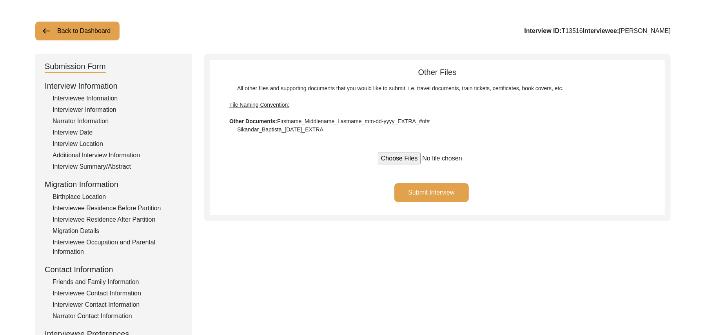
click at [452, 189] on button "Submit Interview" at bounding box center [431, 192] width 74 height 19
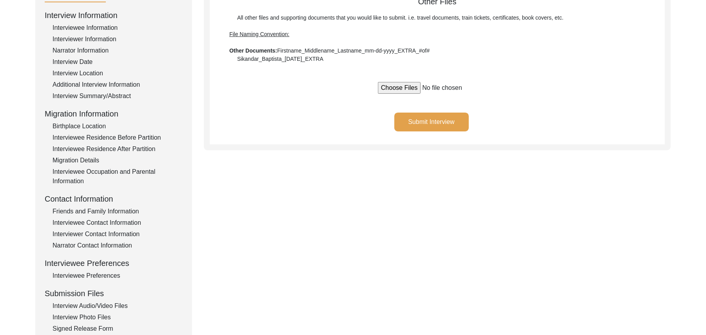
scroll to position [127, 0]
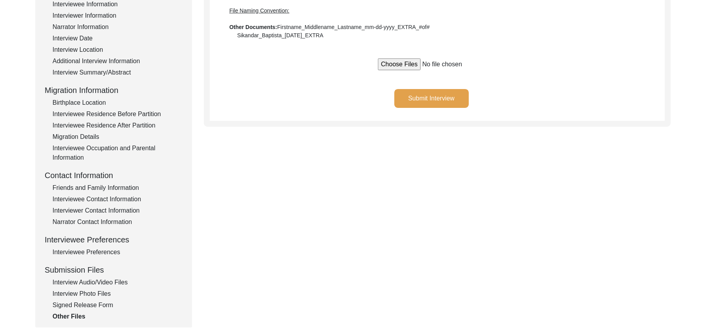
click at [133, 207] on div "Interviewer Contact Information" at bounding box center [118, 210] width 130 height 9
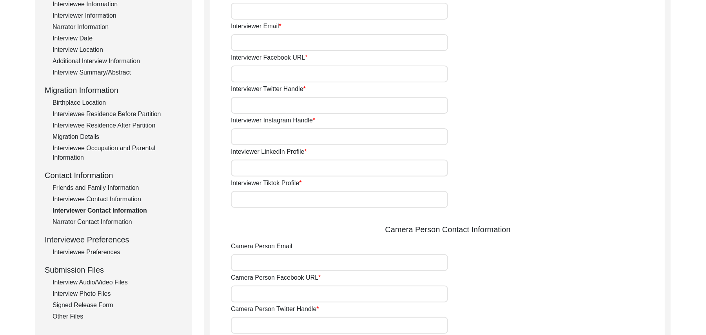
type input "0333768214"
type input "[EMAIL_ADDRESS][DOMAIN_NAME]"
type input "N/A"
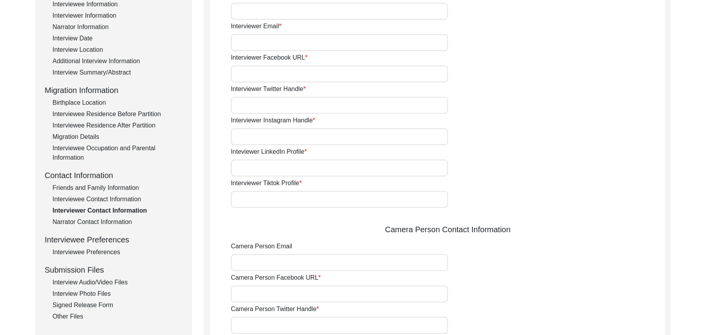
type input "N/A"
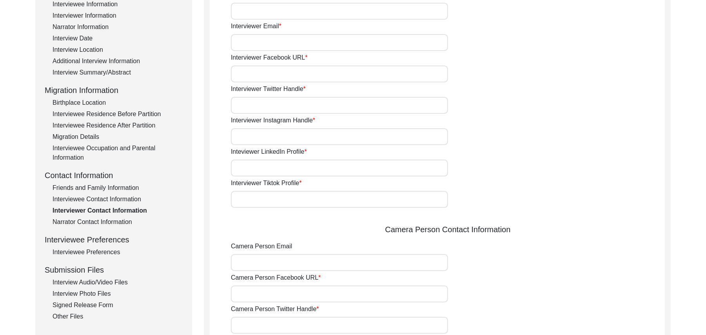
type input "N/A"
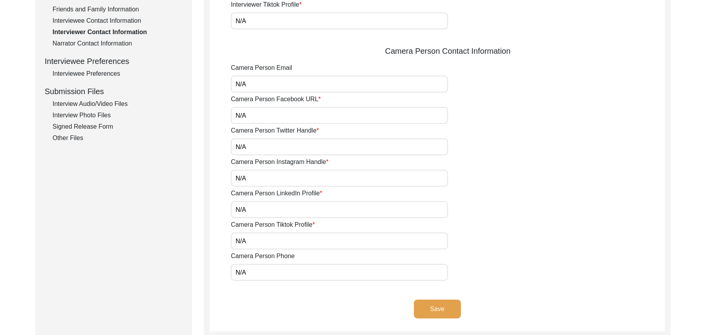
scroll to position [307, 0]
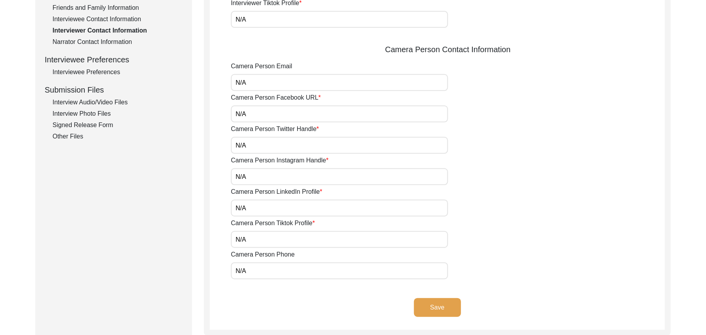
click at [443, 305] on button "Save" at bounding box center [437, 307] width 47 height 19
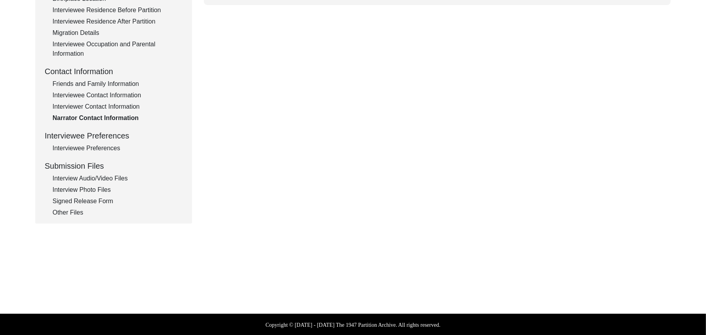
type textarea "N/A"
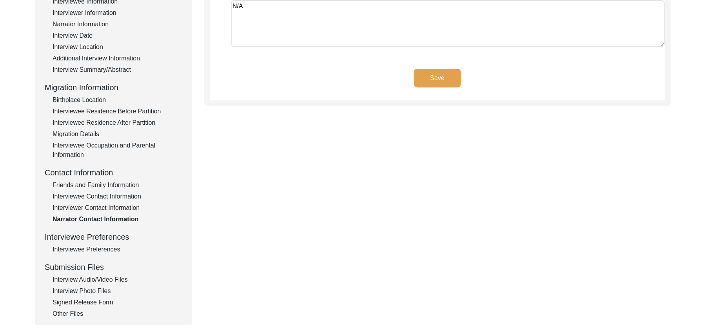
scroll to position [82, 0]
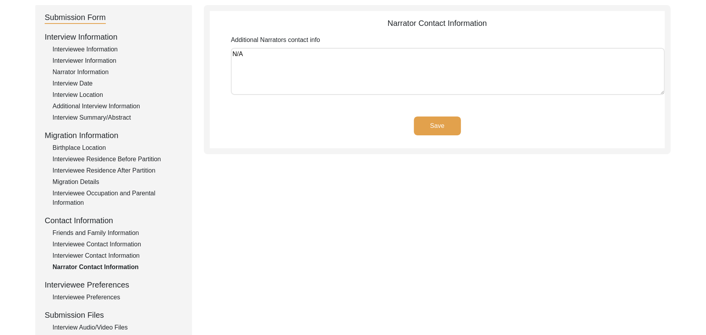
click at [449, 122] on button "Save" at bounding box center [437, 125] width 47 height 19
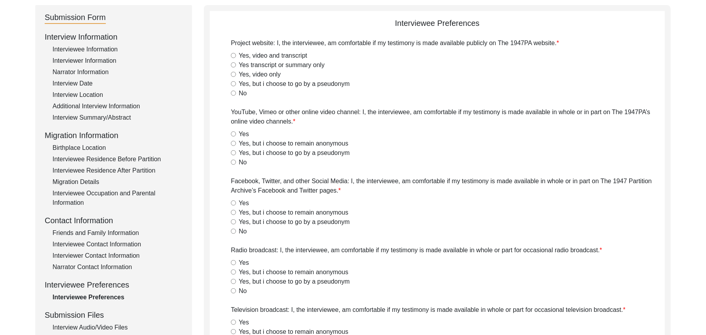
radio input "true"
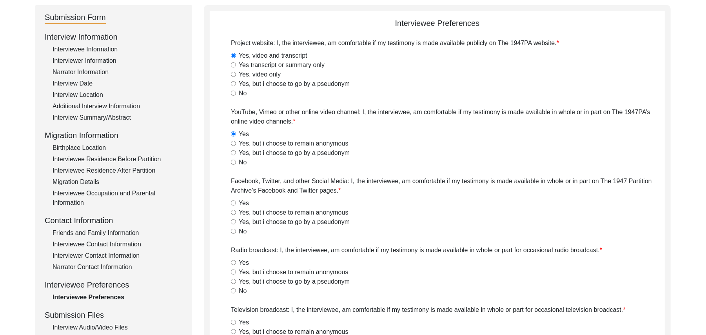
radio input "true"
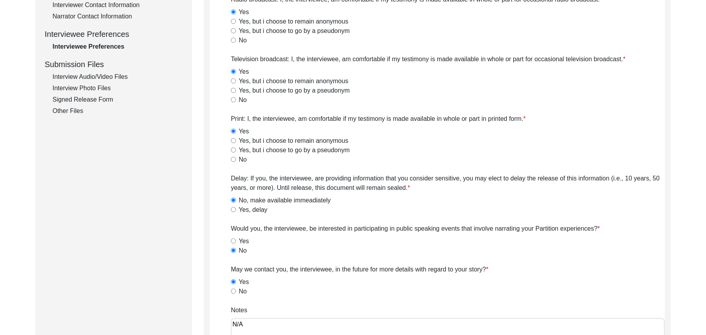
scroll to position [271, 0]
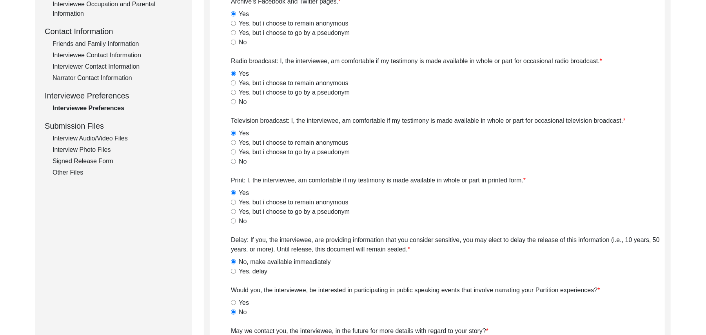
click at [76, 173] on div "Other Files" at bounding box center [118, 172] width 130 height 9
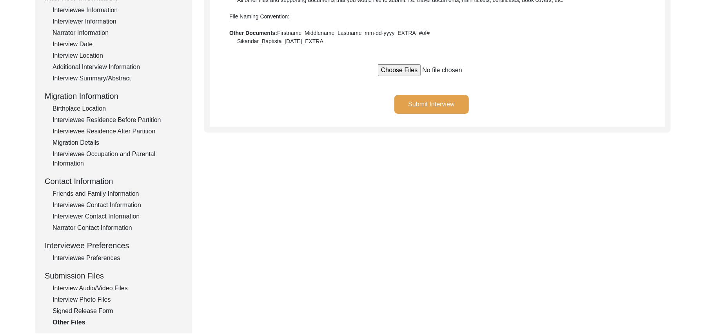
scroll to position [104, 0]
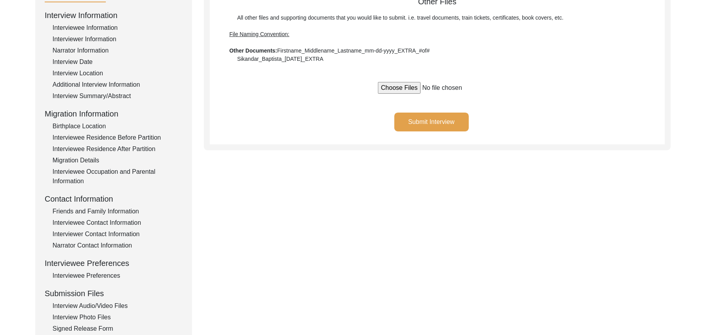
click at [450, 121] on button "Submit Interview" at bounding box center [431, 122] width 74 height 19
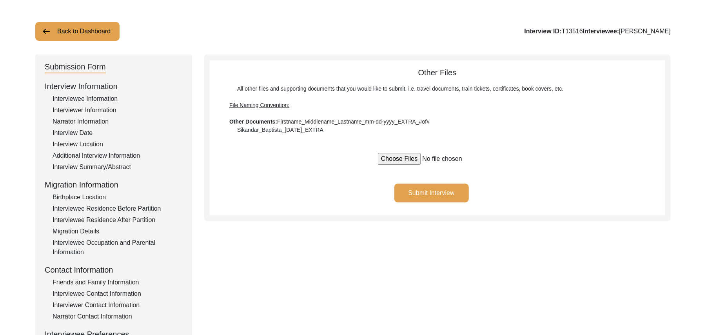
scroll to position [10, 0]
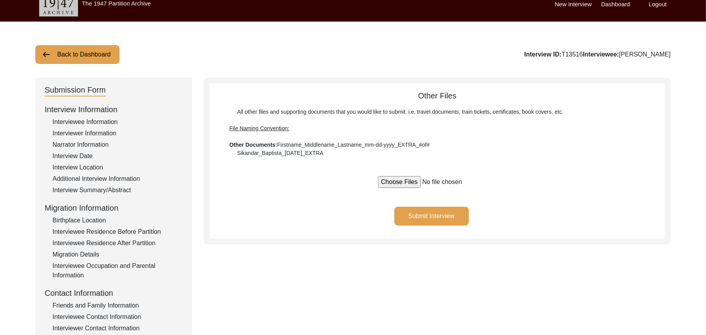
click at [111, 122] on div "Interviewee Information" at bounding box center [118, 121] width 130 height 9
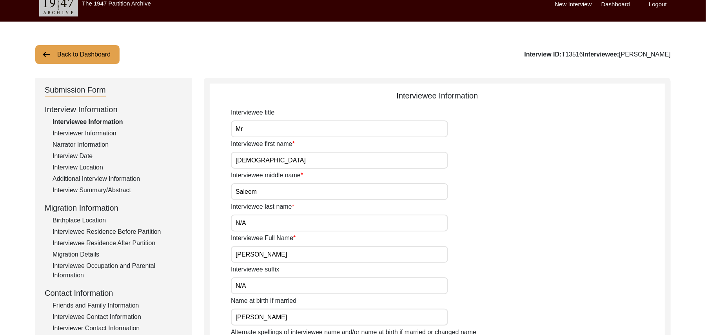
click at [108, 131] on div "Interviewer Information" at bounding box center [118, 133] width 130 height 9
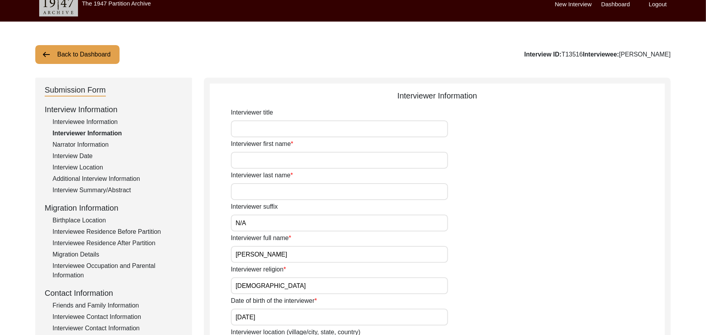
click at [249, 127] on input "Interviewer title" at bounding box center [339, 128] width 217 height 17
click at [256, 167] on input "Interviewer first name" at bounding box center [339, 160] width 217 height 17
click at [257, 191] on input "Interviewer last name" at bounding box center [339, 191] width 217 height 17
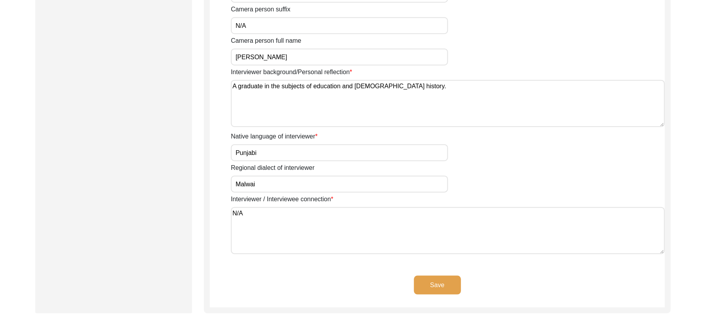
scroll to position [562, 0]
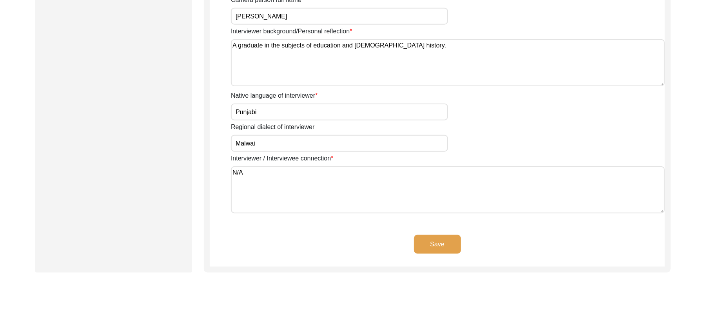
click at [438, 240] on button "Save" at bounding box center [437, 244] width 47 height 19
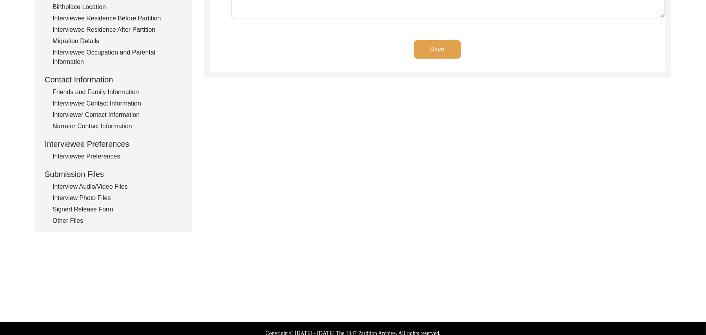
scroll to position [224, 0]
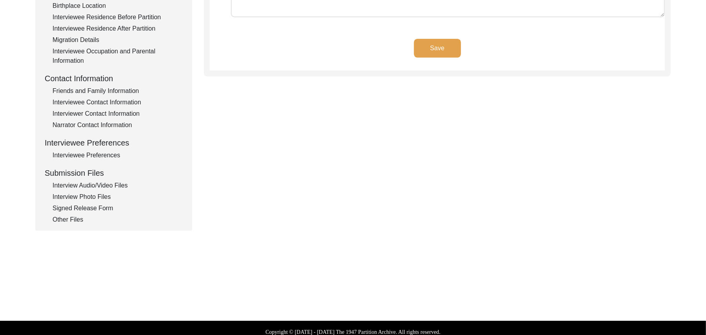
click at [63, 219] on div "Other Files" at bounding box center [118, 219] width 130 height 9
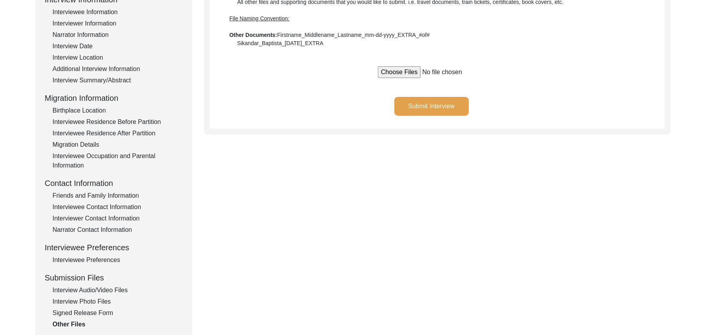
scroll to position [87, 0]
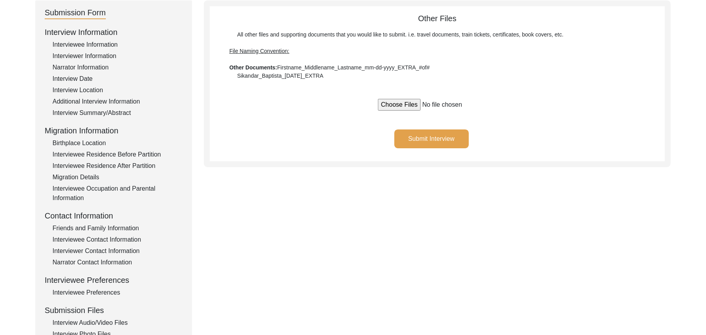
click at [438, 136] on button "Submit Interview" at bounding box center [431, 138] width 74 height 19
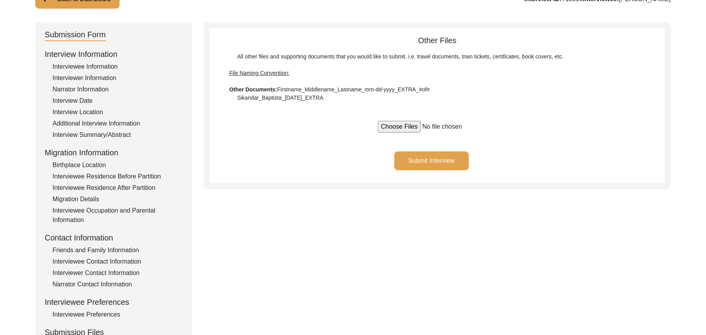
scroll to position [0, 0]
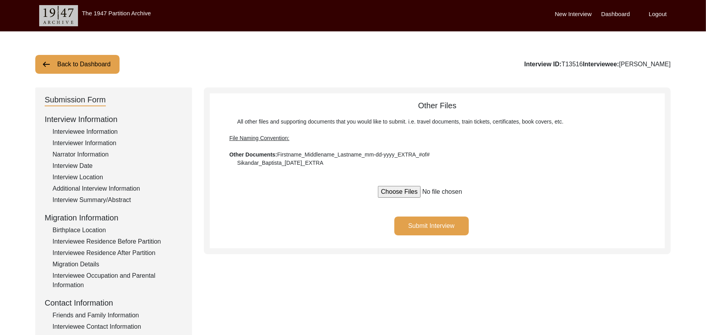
click at [100, 62] on button "Back to Dashboard" at bounding box center [77, 64] width 84 height 19
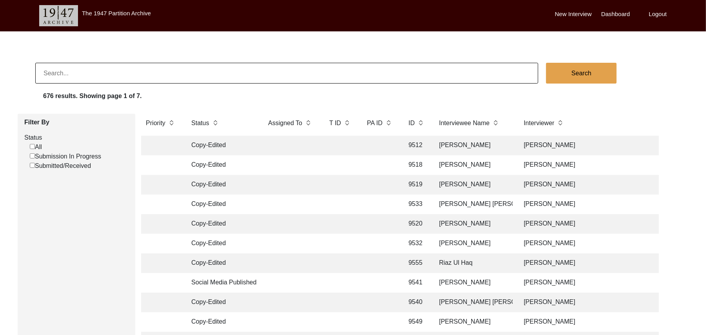
click at [32, 156] on input "Submission In Progress" at bounding box center [32, 155] width 5 height 5
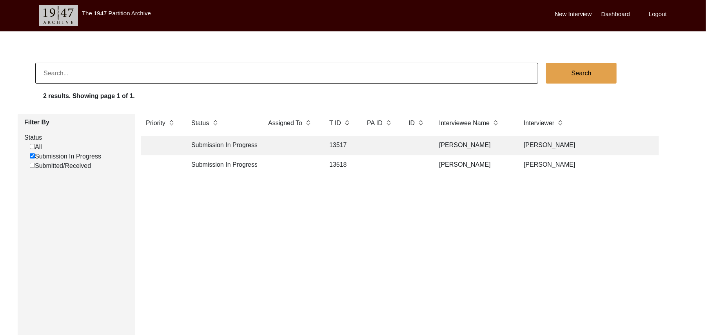
click at [343, 159] on td "13518" at bounding box center [340, 165] width 31 height 20
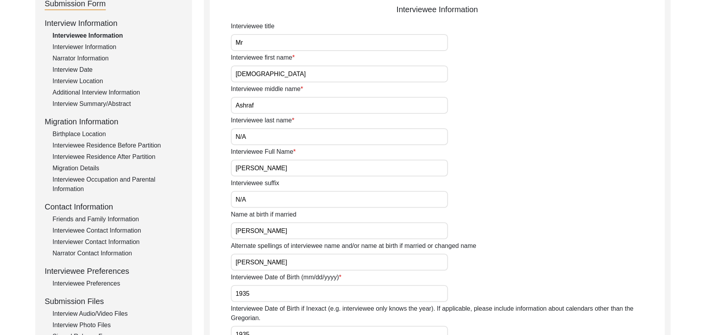
scroll to position [180, 0]
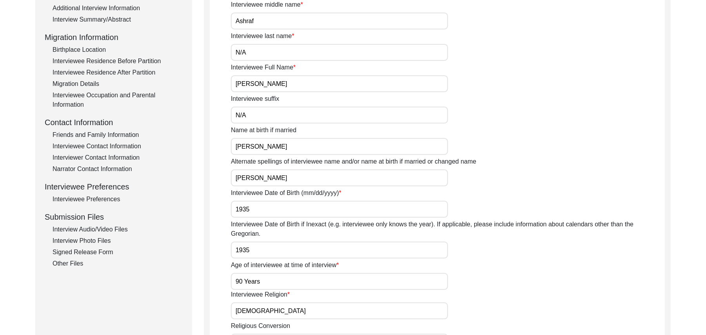
click at [118, 231] on div "Interview Audio/Video Files" at bounding box center [118, 229] width 130 height 9
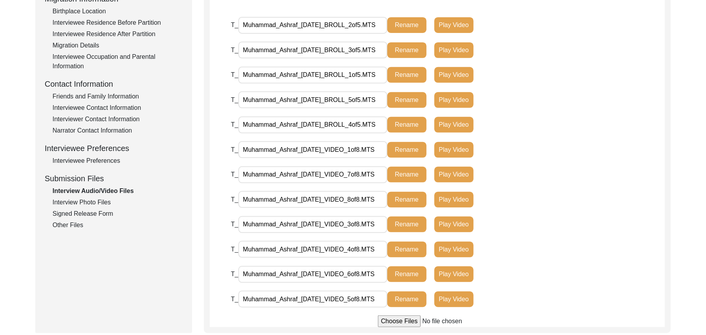
scroll to position [225, 0]
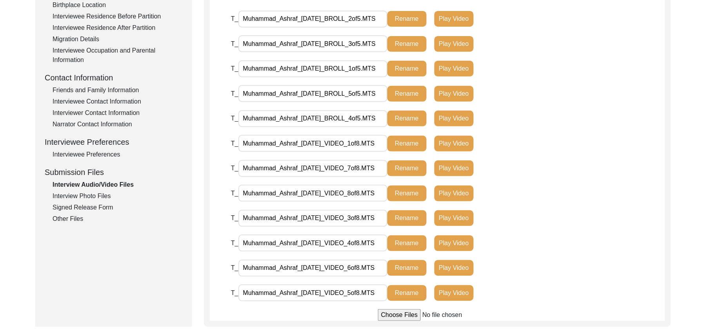
click at [75, 219] on div "Other Files" at bounding box center [118, 218] width 130 height 9
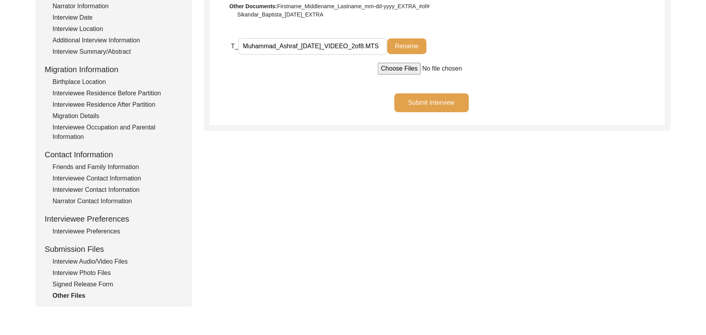
scroll to position [146, 0]
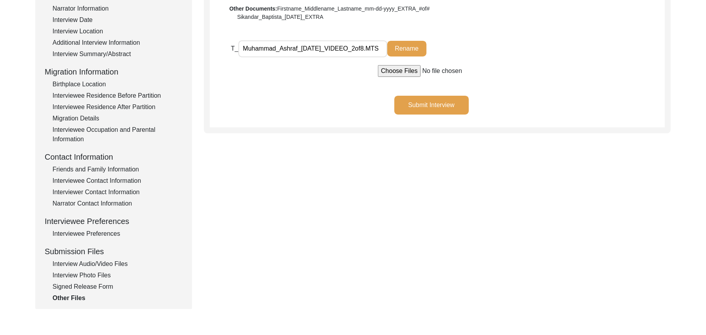
click at [354, 47] on input "Muhammad_Ashraf_[DATE]_VIDEEO_2of8.MTS" at bounding box center [312, 48] width 149 height 17
click at [403, 47] on button "Rename" at bounding box center [406, 49] width 39 height 16
click at [408, 45] on button "Rename" at bounding box center [406, 49] width 39 height 16
click at [408, 46] on button "Rename" at bounding box center [406, 49] width 39 height 16
click at [114, 262] on div "Interview Audio/Video Files" at bounding box center [118, 263] width 130 height 9
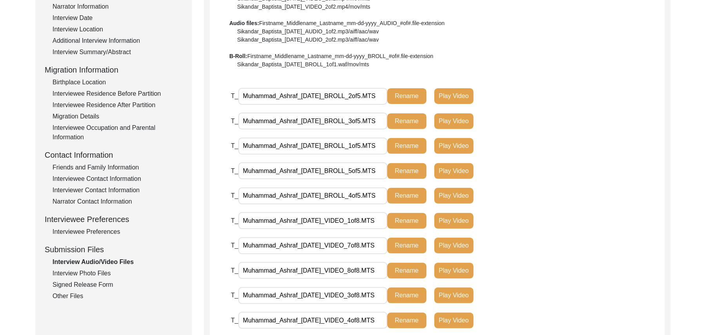
scroll to position [216, 0]
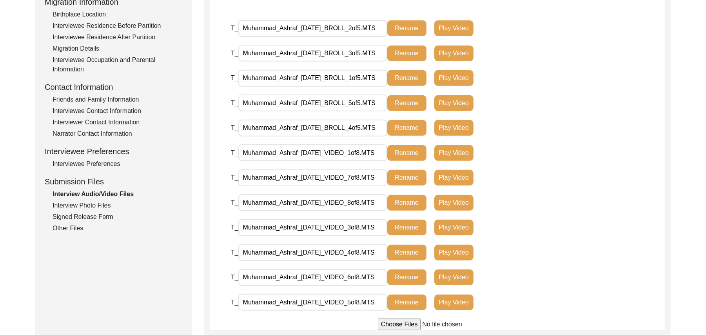
click at [76, 226] on div "Other Files" at bounding box center [118, 227] width 130 height 9
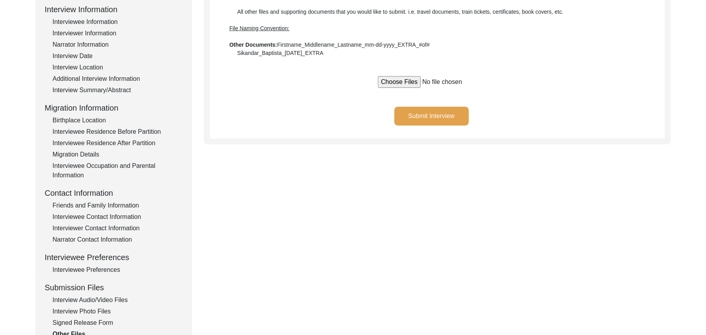
scroll to position [105, 0]
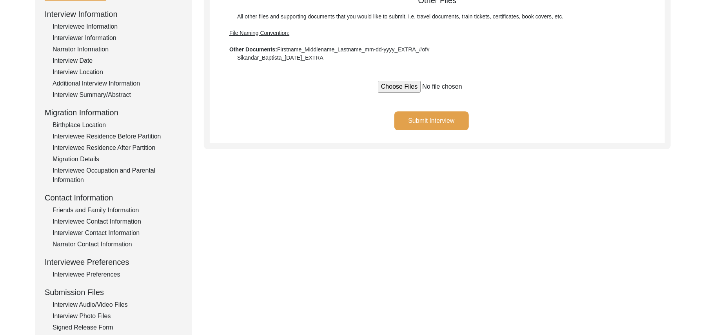
click at [118, 301] on div "Interview Audio/Video Files" at bounding box center [118, 304] width 130 height 9
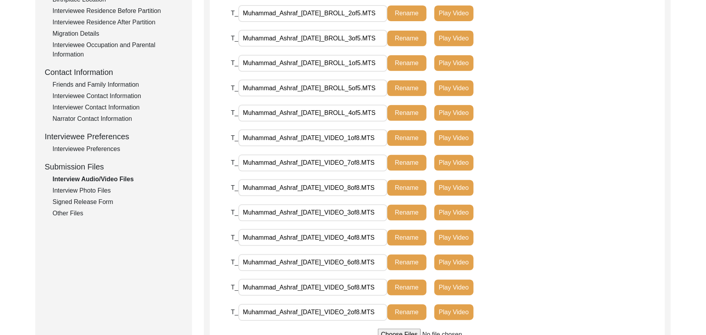
scroll to position [251, 0]
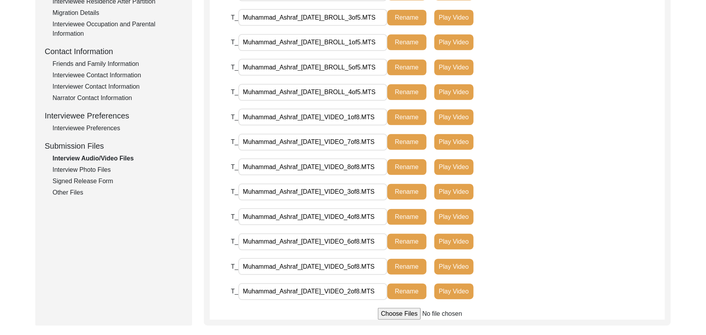
click at [98, 165] on div "Interview Photo Files" at bounding box center [118, 169] width 130 height 9
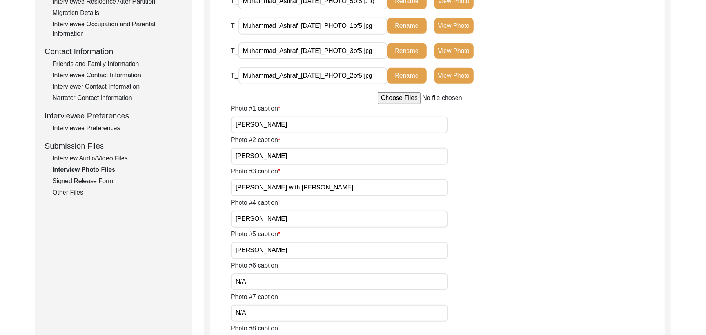
click at [96, 178] on div "Signed Release Form" at bounding box center [118, 180] width 130 height 9
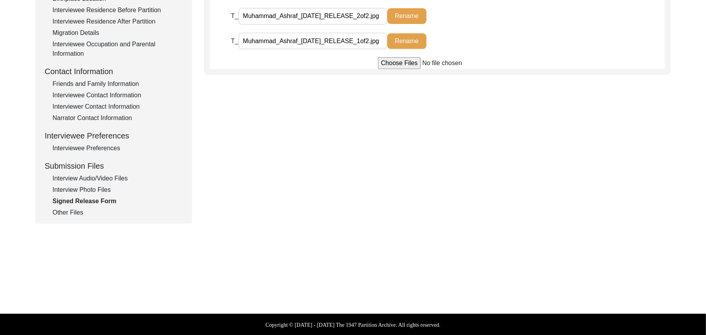
click at [69, 211] on div "Other Files" at bounding box center [118, 212] width 130 height 9
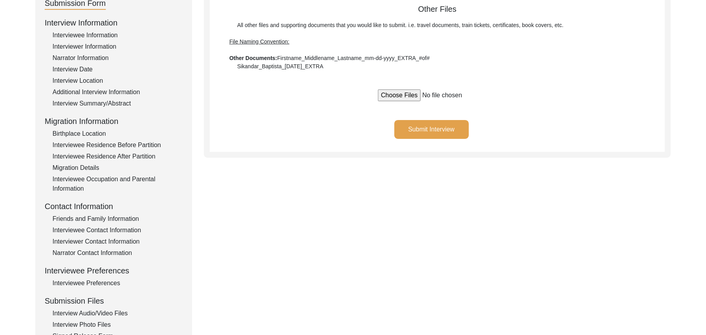
scroll to position [64, 0]
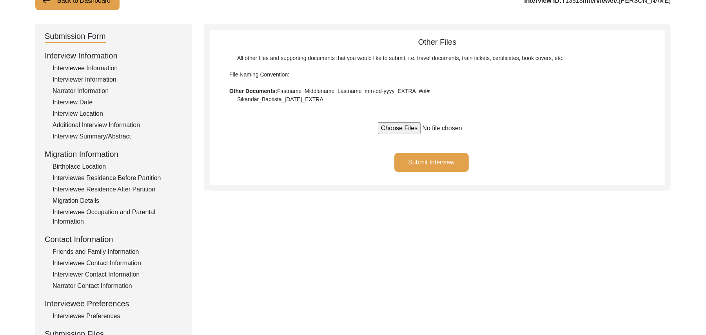
click at [449, 158] on button "Submit Interview" at bounding box center [431, 162] width 74 height 19
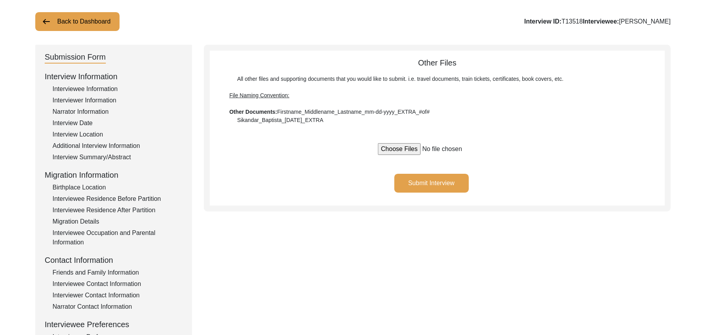
scroll to position [0, 0]
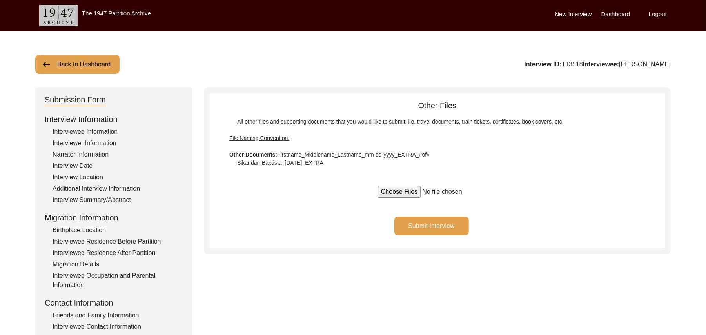
click at [91, 61] on button "Back to Dashboard" at bounding box center [77, 64] width 84 height 19
